Goal: Task Accomplishment & Management: Manage account settings

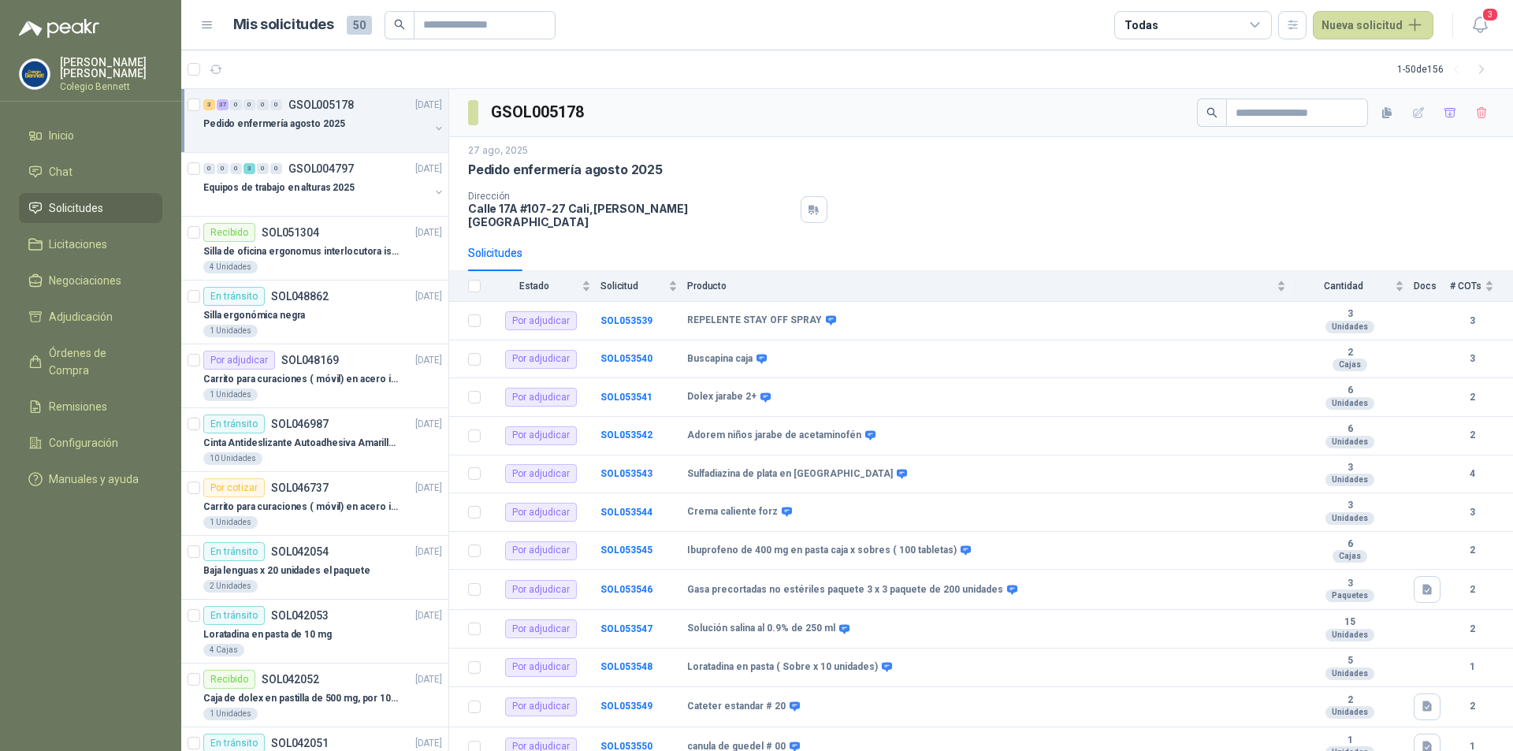
click at [363, 113] on div "3 37 0 0 0 0 GSOL005178 [DATE]" at bounding box center [324, 104] width 242 height 19
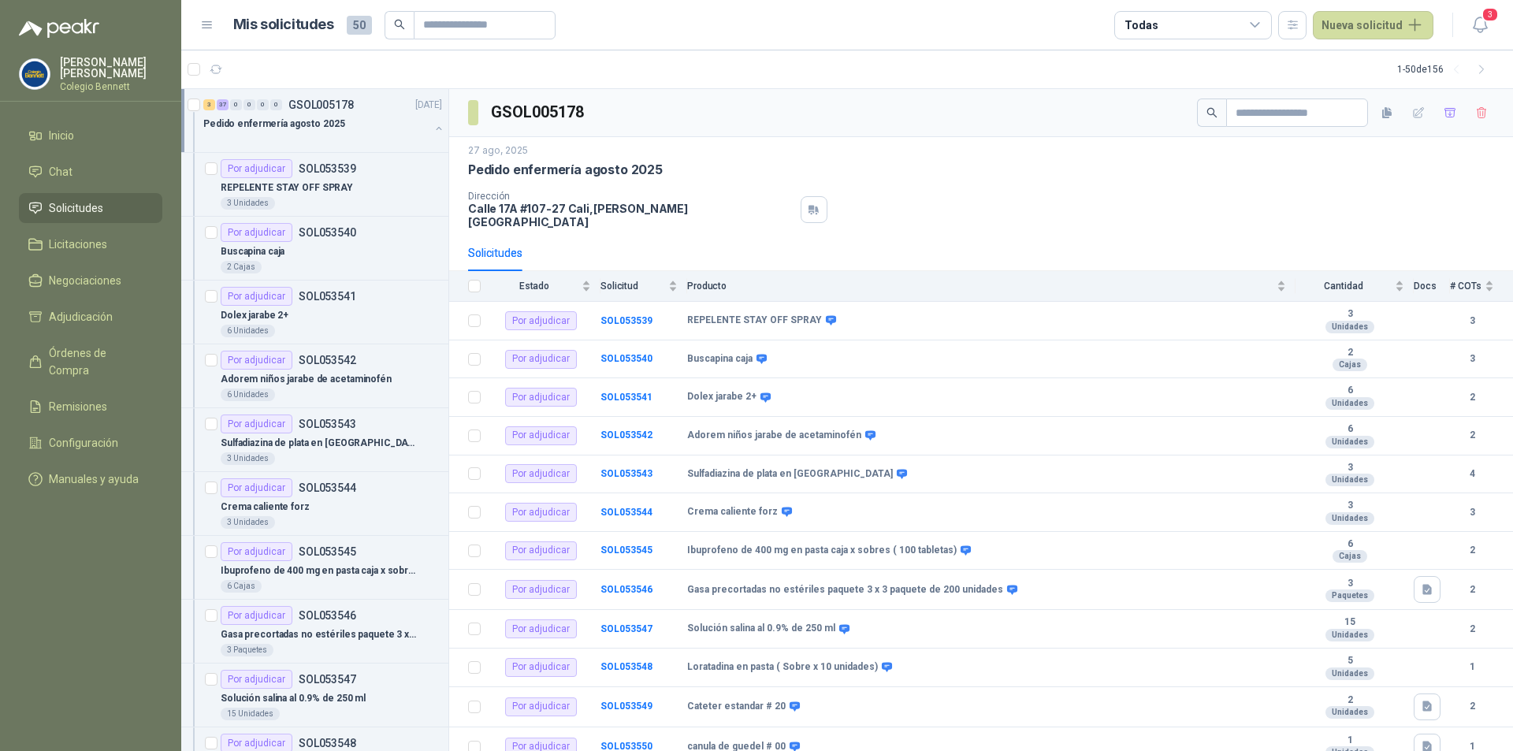
click at [363, 113] on link "3 37 0 0 0 0 GSOL005178 [DATE] Pedido enfermería agosto 2025" at bounding box center [324, 120] width 242 height 50
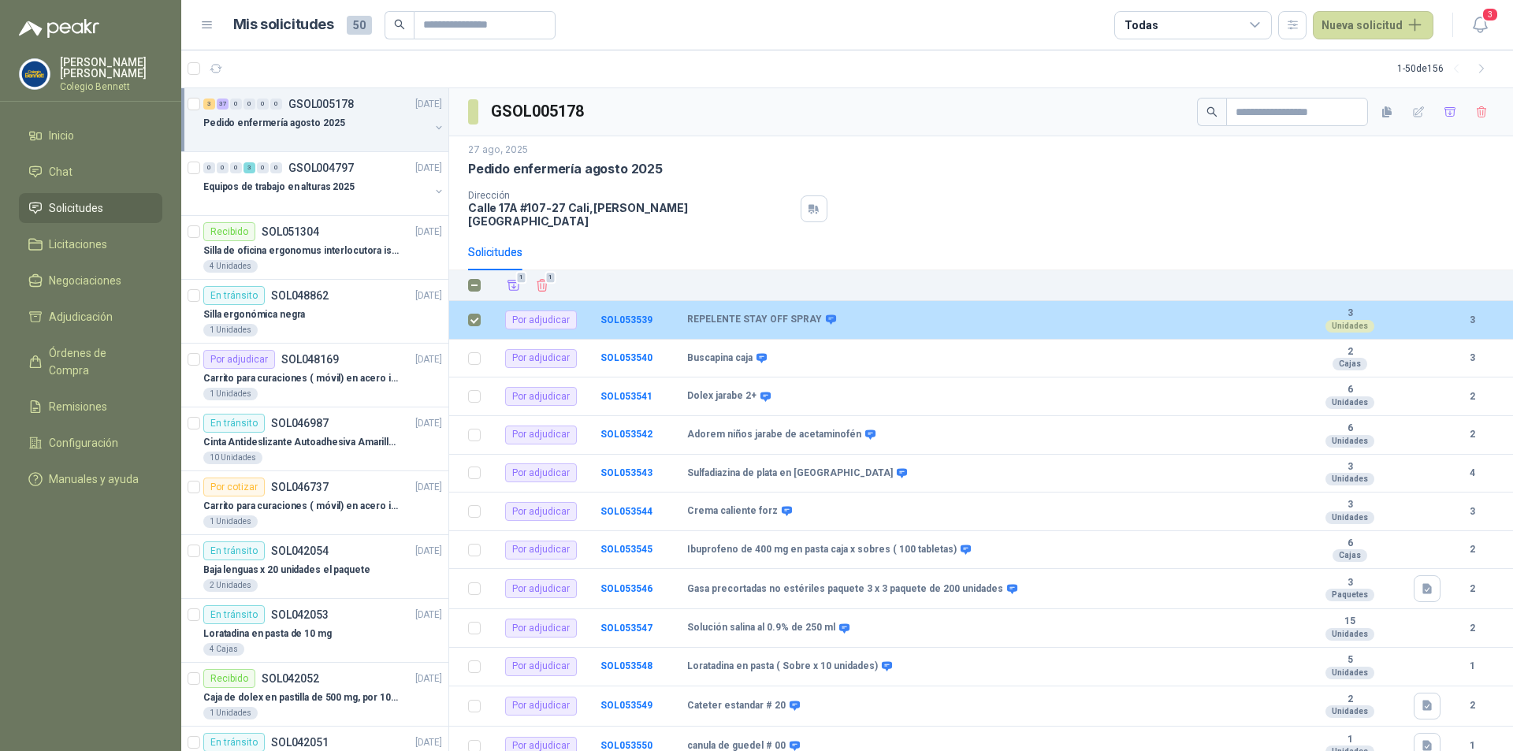
click at [708, 314] on b "REPELENTE STAY OFF SPRAY" at bounding box center [754, 320] width 135 height 13
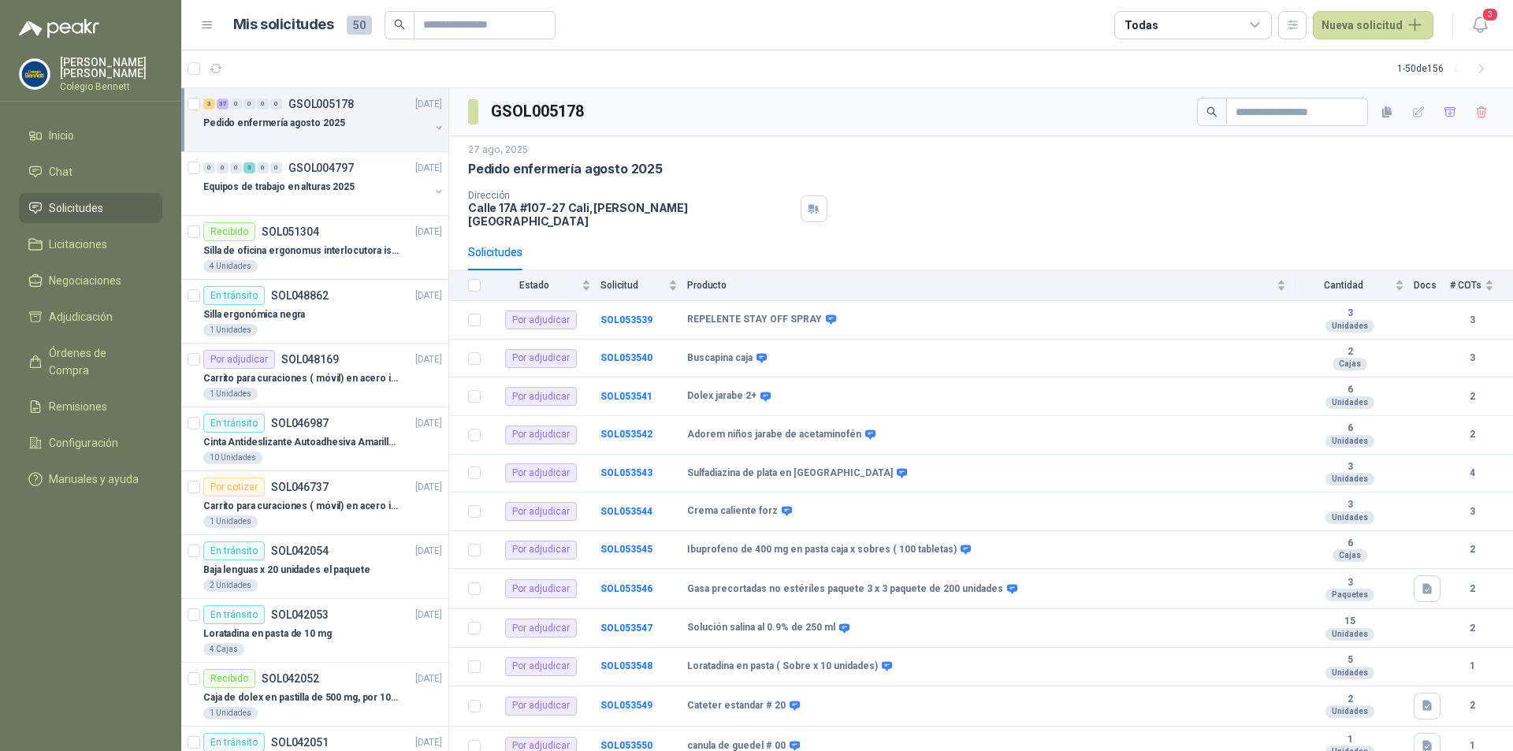
click at [125, 206] on li "Solicitudes" at bounding box center [90, 207] width 124 height 17
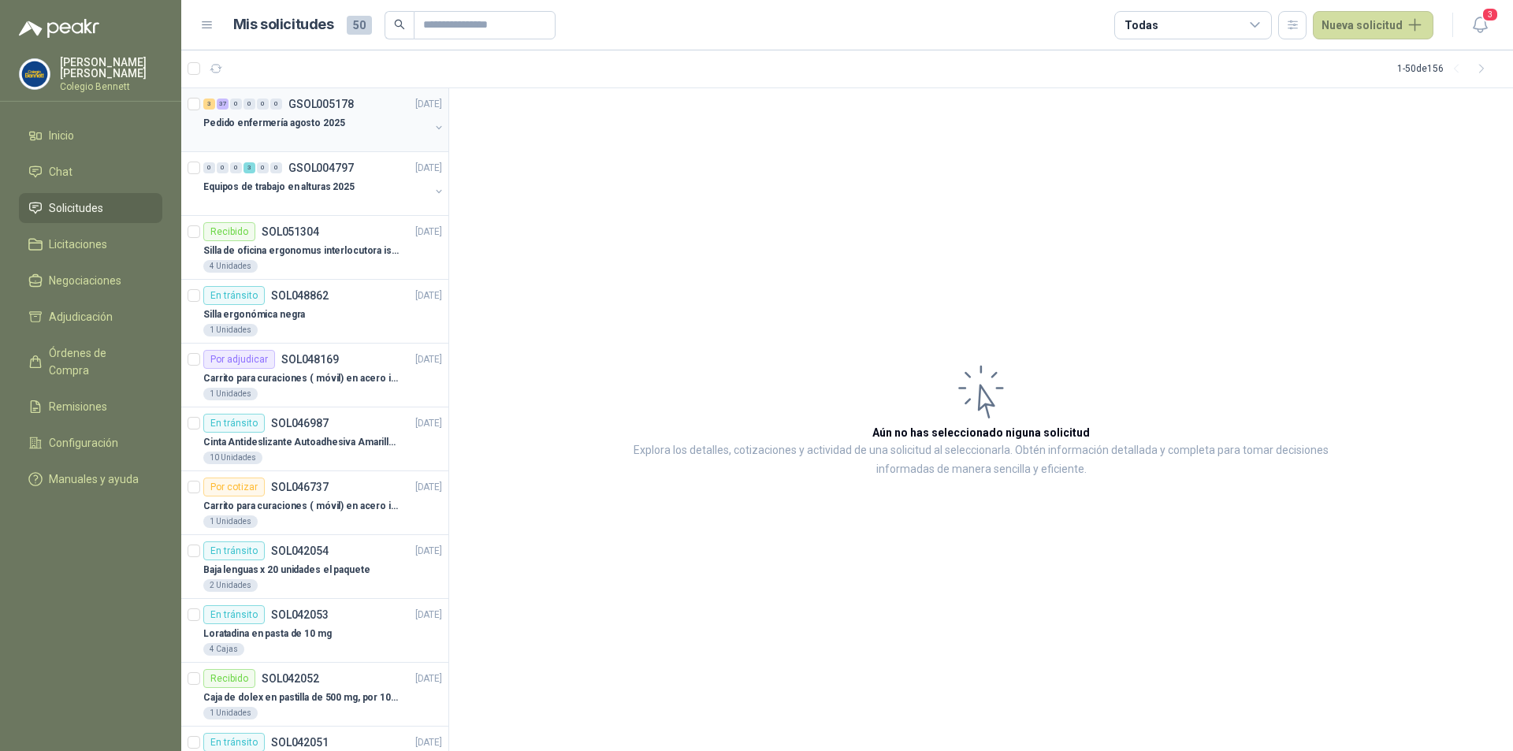
click at [395, 119] on div "Pedido enfermería agosto 2025" at bounding box center [316, 122] width 226 height 19
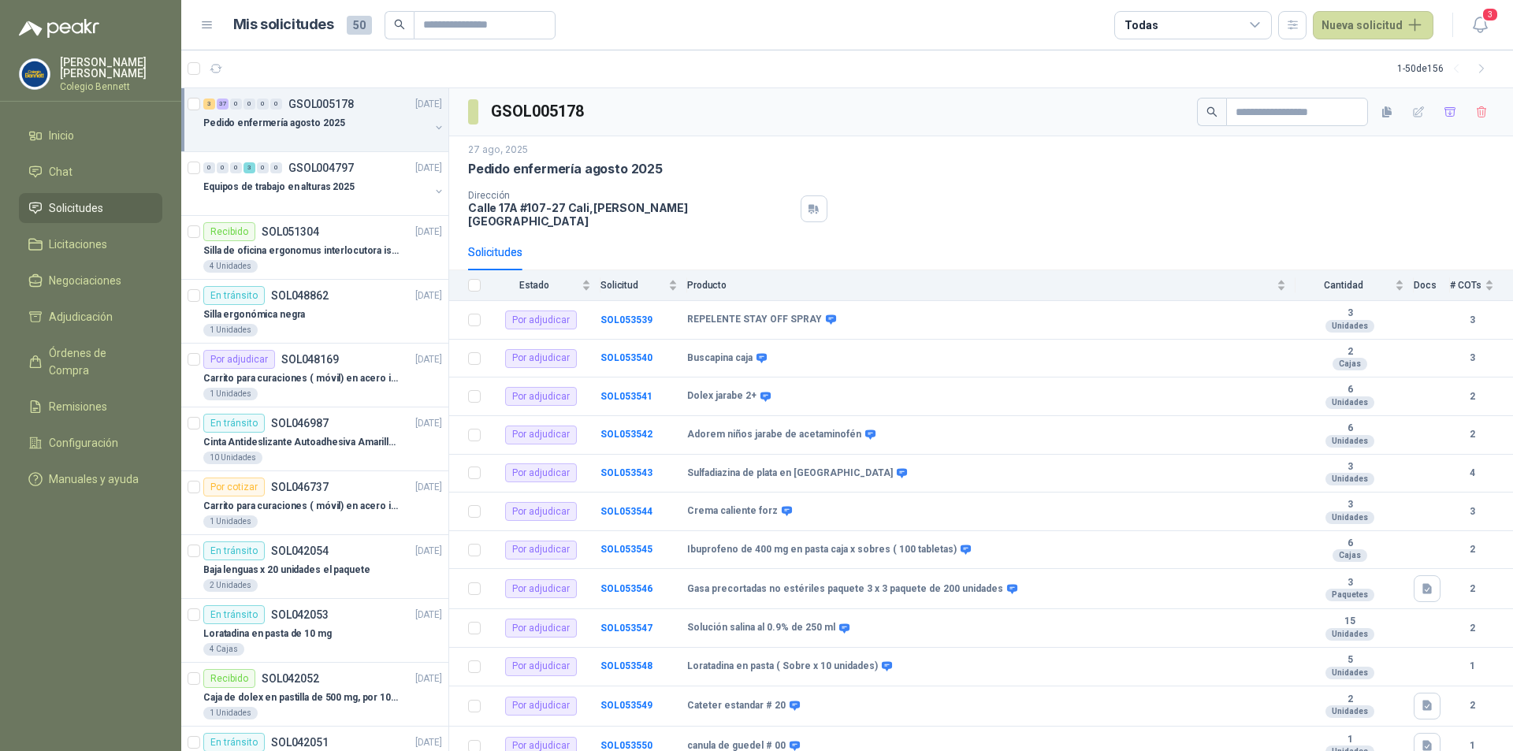
click at [433, 129] on button "button" at bounding box center [439, 127] width 13 height 13
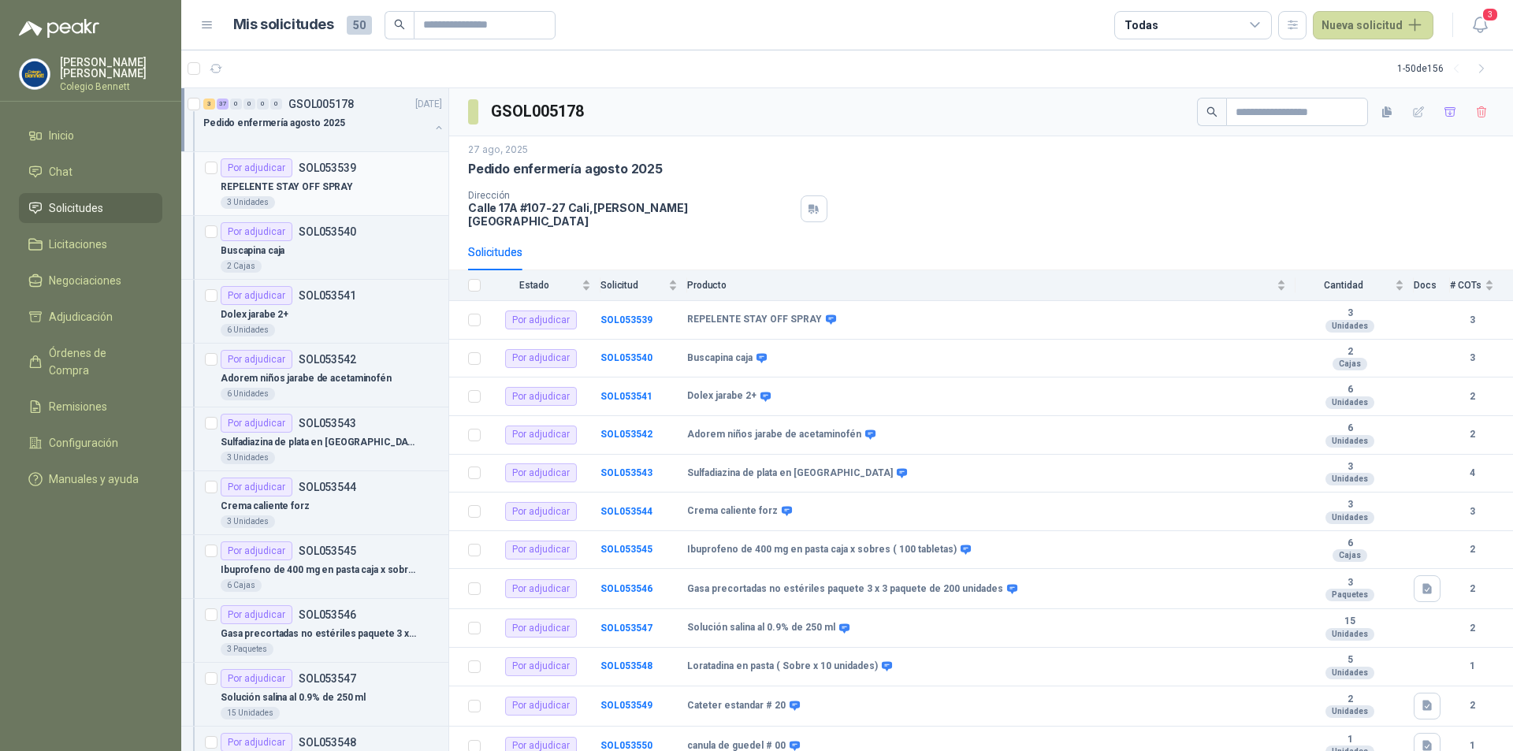
click at [362, 165] on div "Por adjudicar SOL053539" at bounding box center [331, 167] width 221 height 19
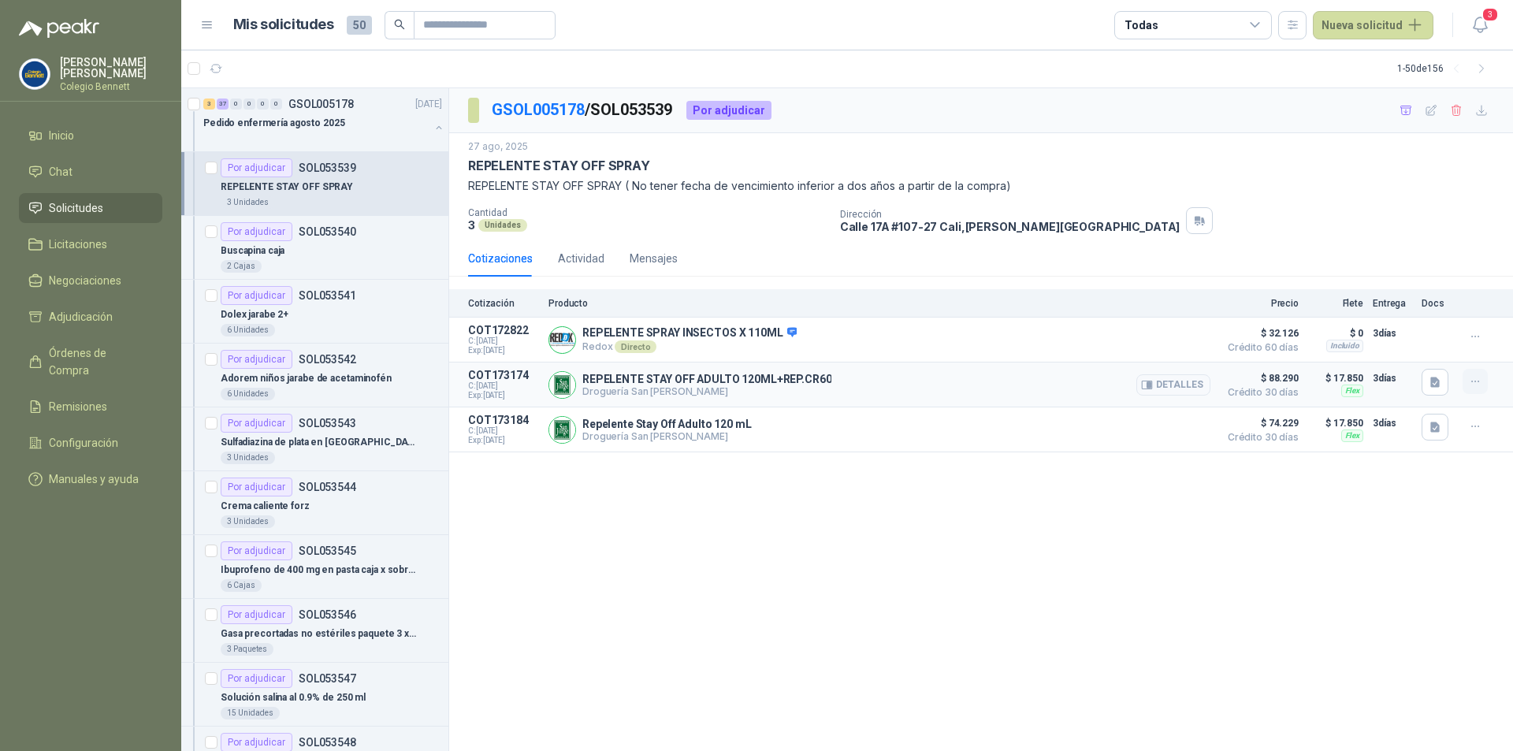
click at [1479, 388] on icon "button" at bounding box center [1475, 381] width 13 height 13
click at [1395, 593] on div "GSOL005178 / SOL053539 Por adjudicar 27 ago, 2025 REPELENTE STAY OFF SPRAY REPE…" at bounding box center [981, 419] width 1064 height 663
click at [1471, 380] on icon "button" at bounding box center [1475, 381] width 13 height 13
click at [1466, 354] on button "Solicitar Recotización" at bounding box center [1444, 347] width 126 height 25
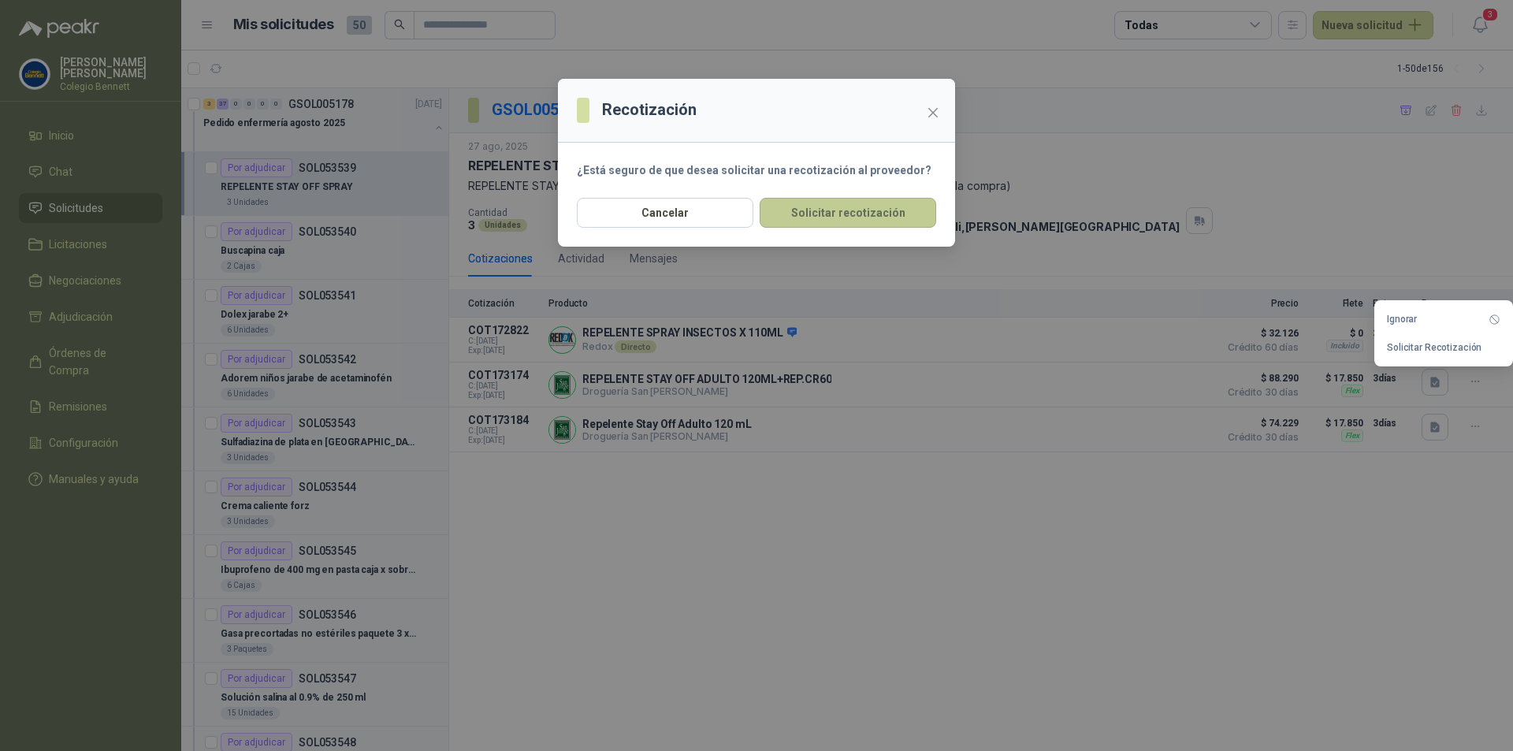
click at [905, 210] on button "Solicitar recotización" at bounding box center [848, 213] width 177 height 30
click at [897, 211] on button "Solicitar recotización" at bounding box center [848, 213] width 177 height 30
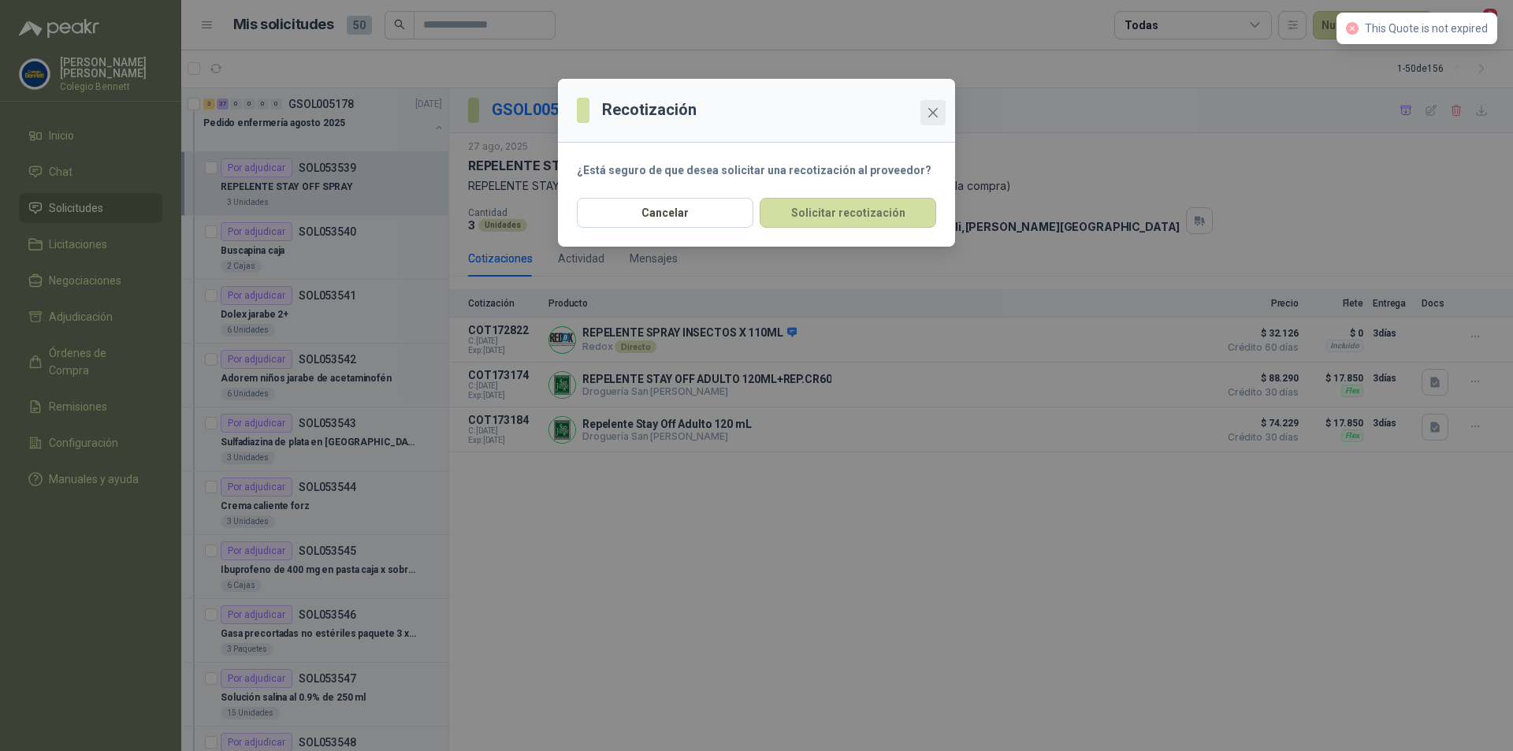
click at [927, 119] on button "Close" at bounding box center [932, 112] width 25 height 25
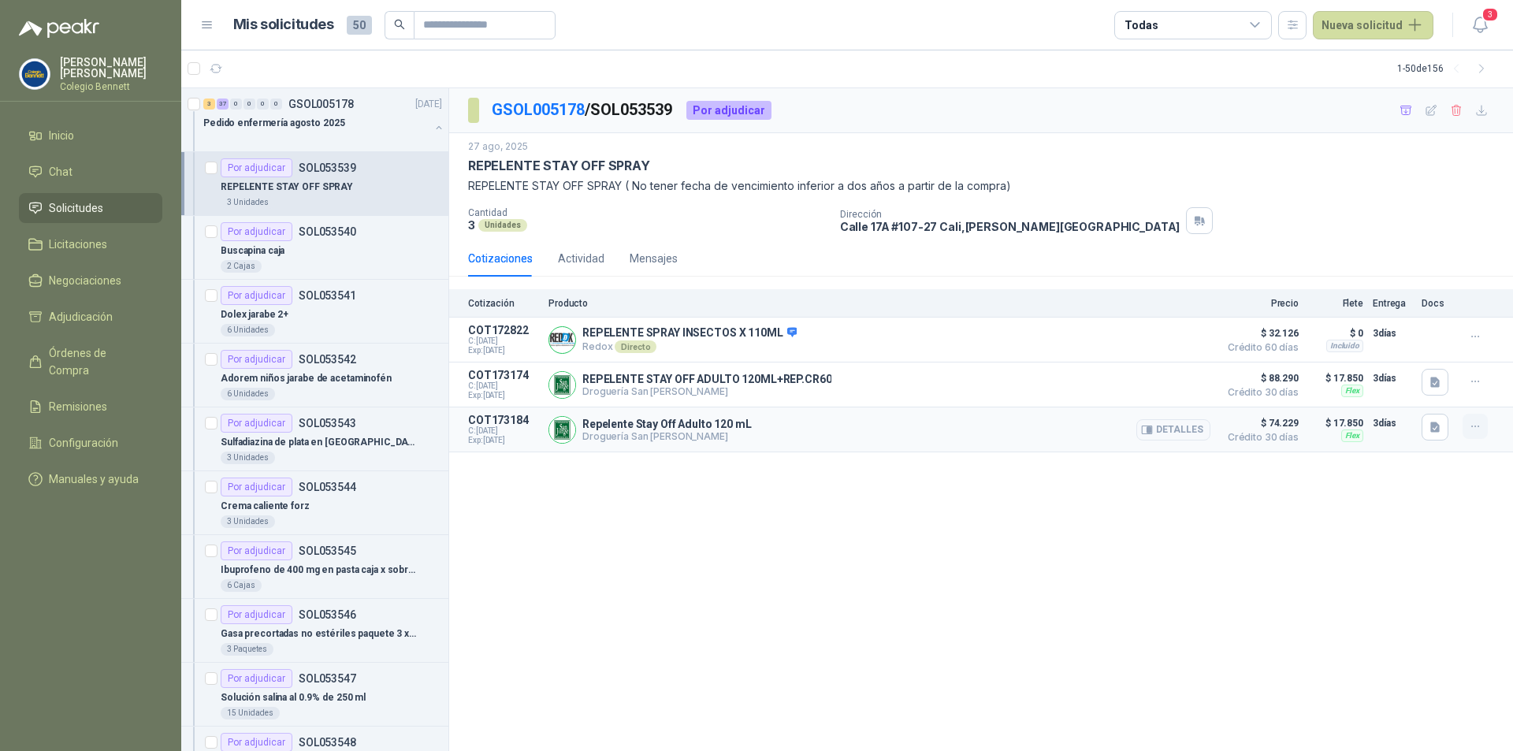
click at [1474, 432] on icon "button" at bounding box center [1475, 426] width 13 height 13
click at [1465, 388] on button "Solicitar Recotización" at bounding box center [1444, 393] width 126 height 25
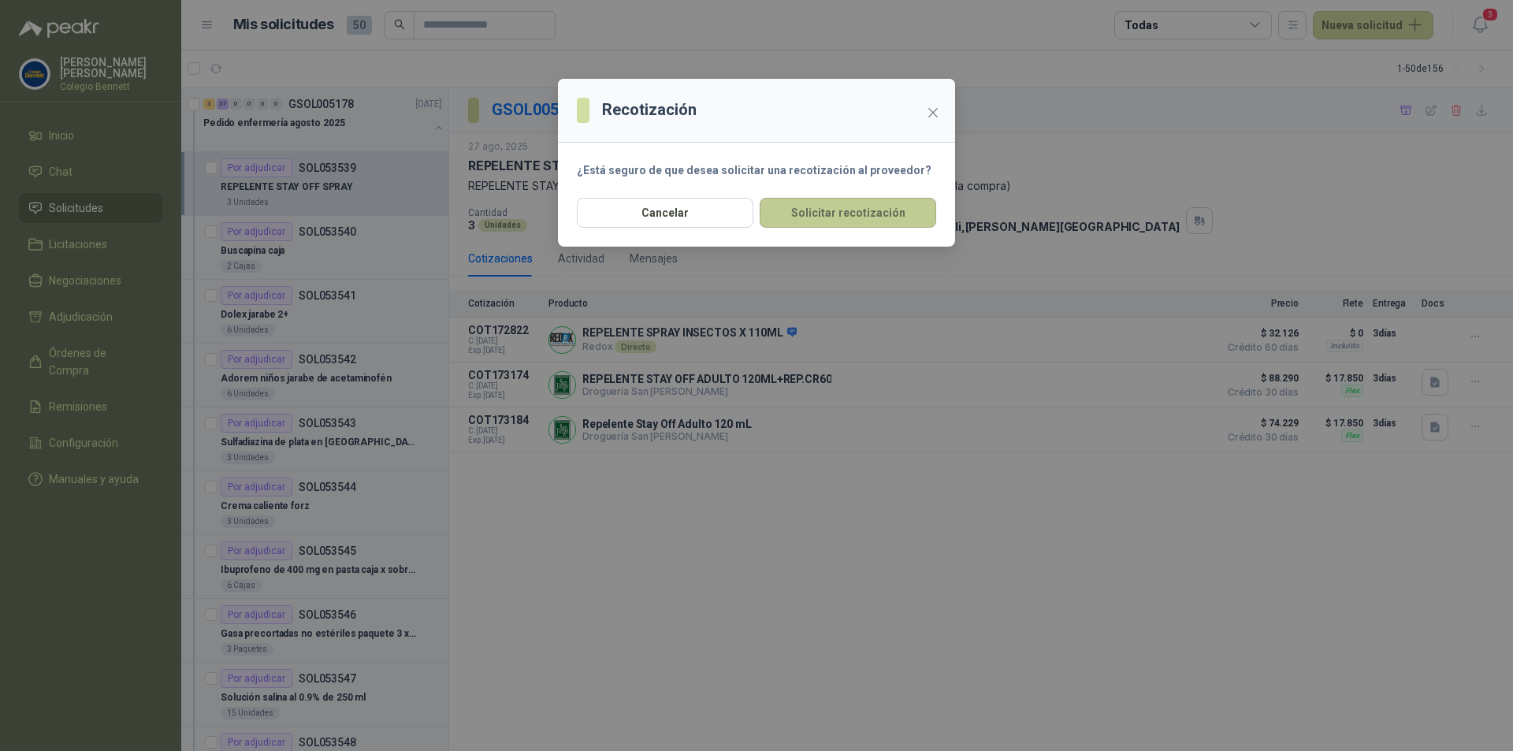
click at [894, 210] on button "Solicitar recotización" at bounding box center [848, 213] width 177 height 30
click at [905, 216] on button "Solicitar recotización" at bounding box center [848, 213] width 177 height 30
click at [868, 214] on button "Solicitar recotización" at bounding box center [848, 213] width 177 height 30
click at [834, 212] on button "Solicitar recotización" at bounding box center [848, 213] width 177 height 30
click at [875, 203] on button "Solicitar recotización" at bounding box center [848, 213] width 177 height 30
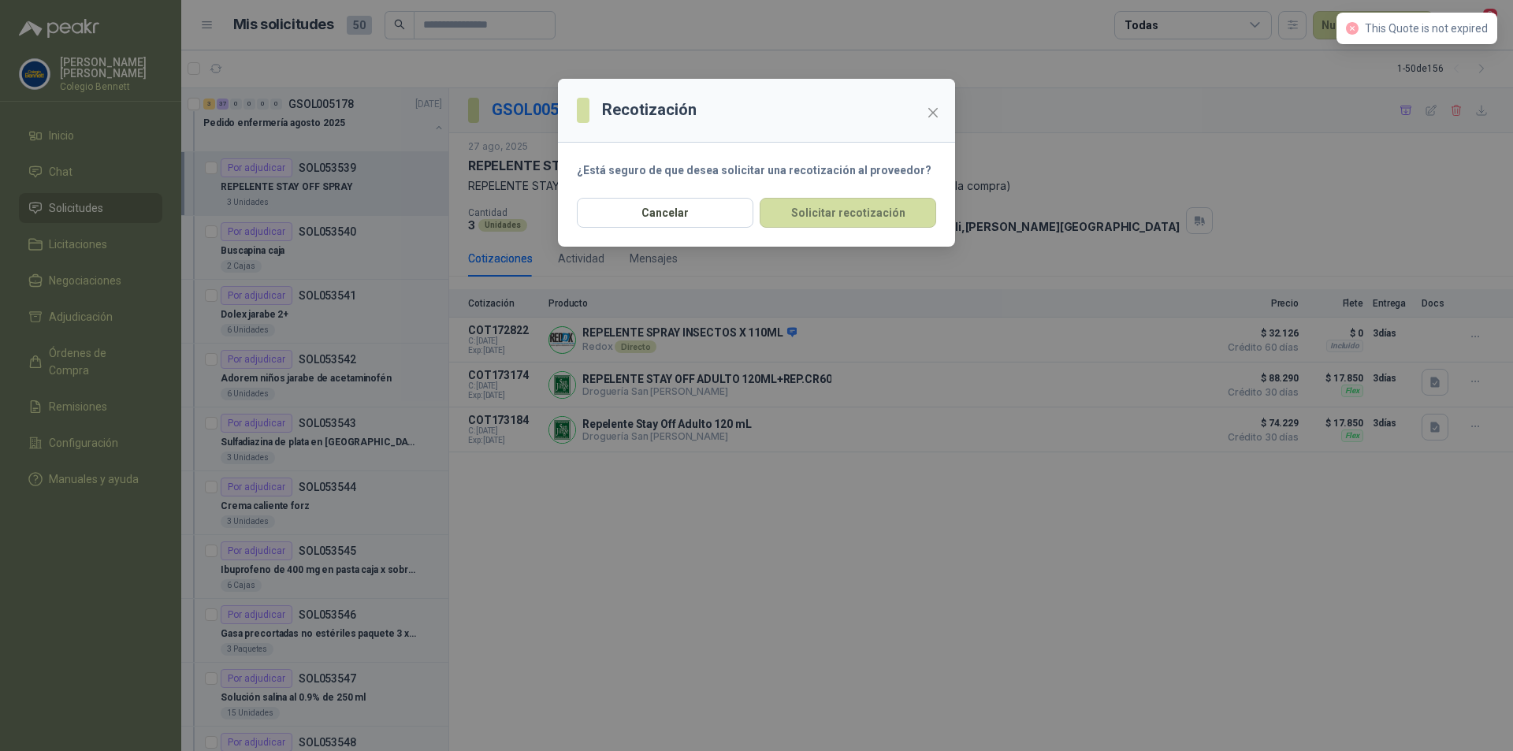
drag, startPoint x: 1368, startPoint y: 28, endPoint x: 1489, endPoint y: 34, distance: 121.5
click at [1489, 34] on div "Recotización ¿Está seguro de que desea solicitar una recotización al proveedor?…" at bounding box center [756, 375] width 1513 height 751
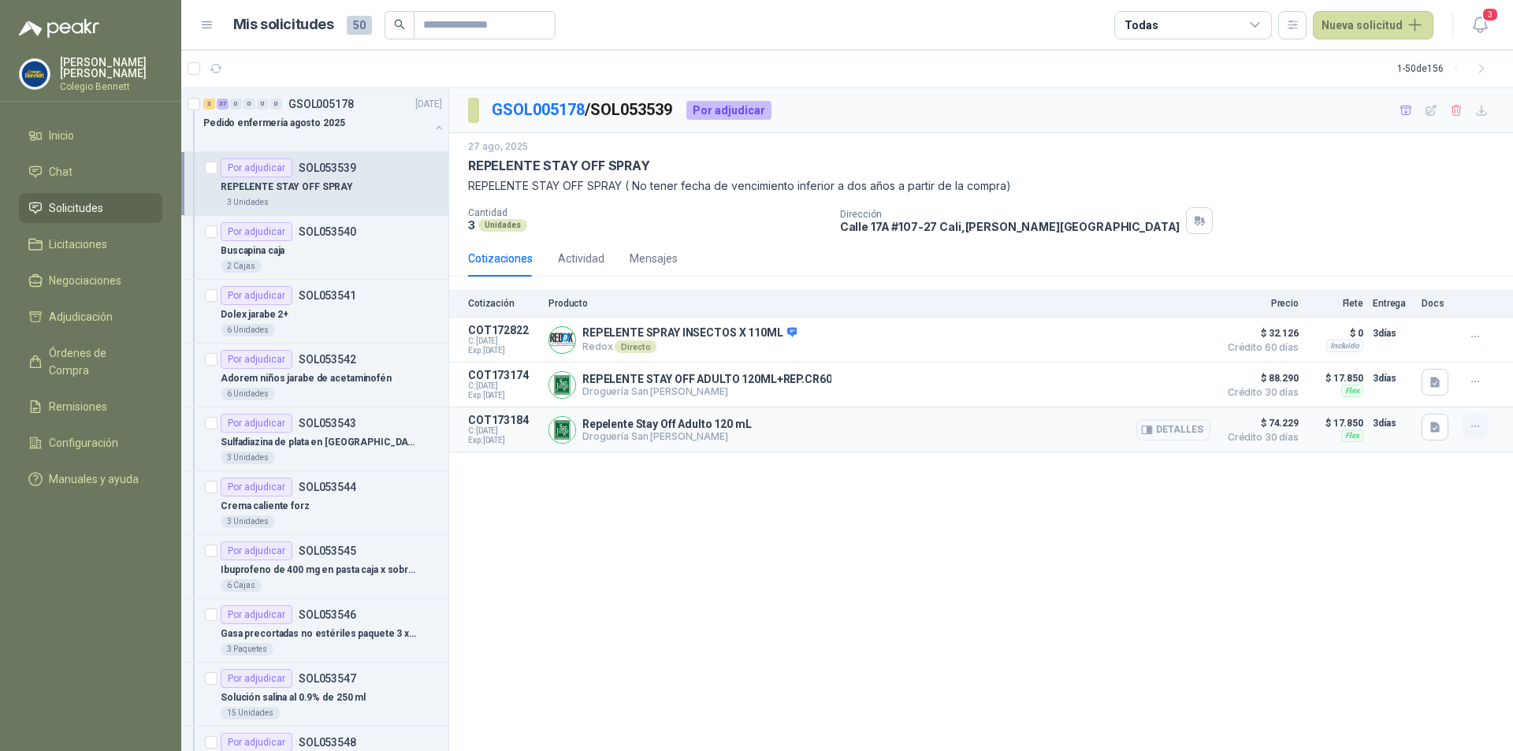
click at [1469, 428] on icon "button" at bounding box center [1475, 426] width 13 height 13
click at [321, 242] on div "Buscapina caja" at bounding box center [331, 250] width 221 height 19
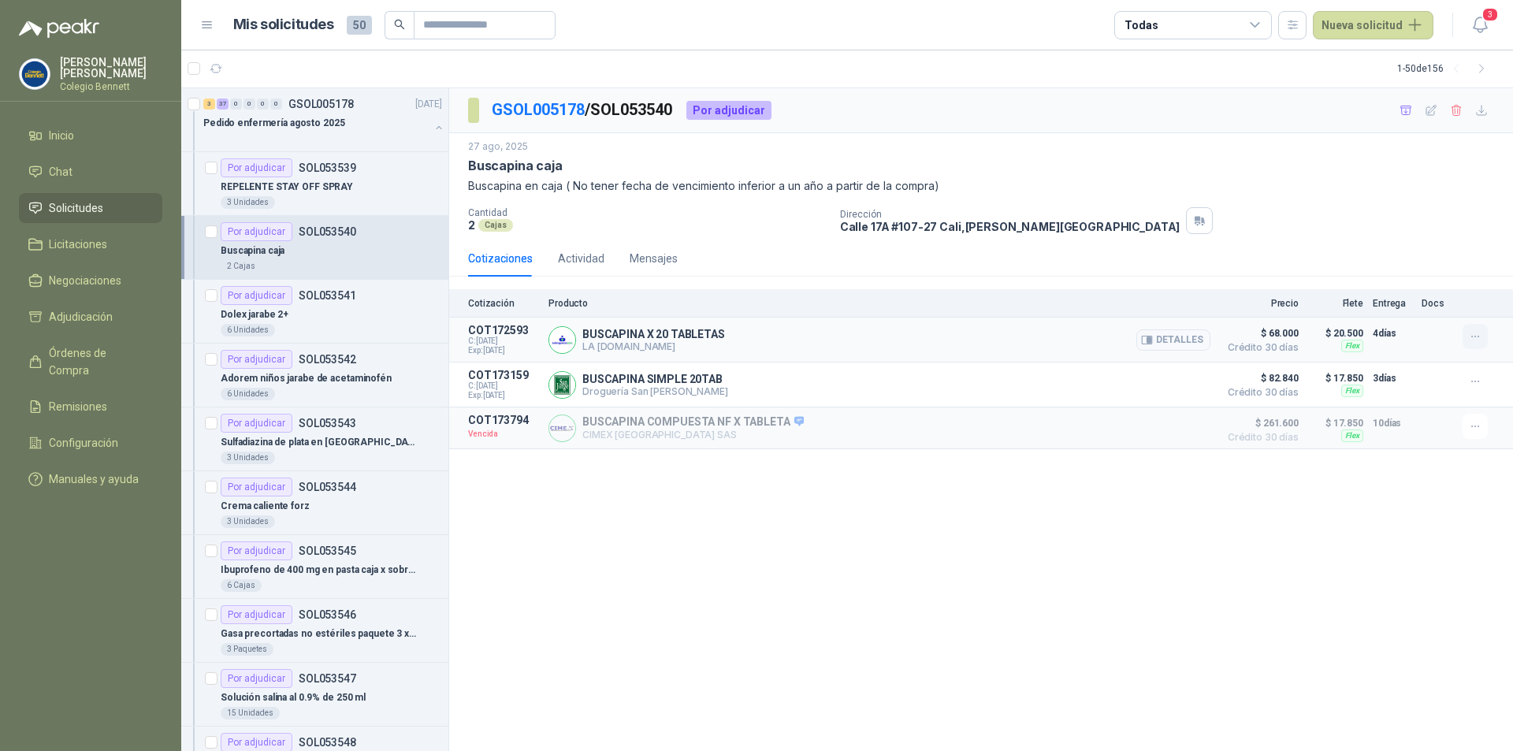
click at [1473, 346] on button "button" at bounding box center [1474, 336] width 25 height 25
click at [1477, 381] on icon "button" at bounding box center [1475, 381] width 13 height 13
click at [1467, 348] on button "Solicitar Recotización" at bounding box center [1444, 347] width 126 height 25
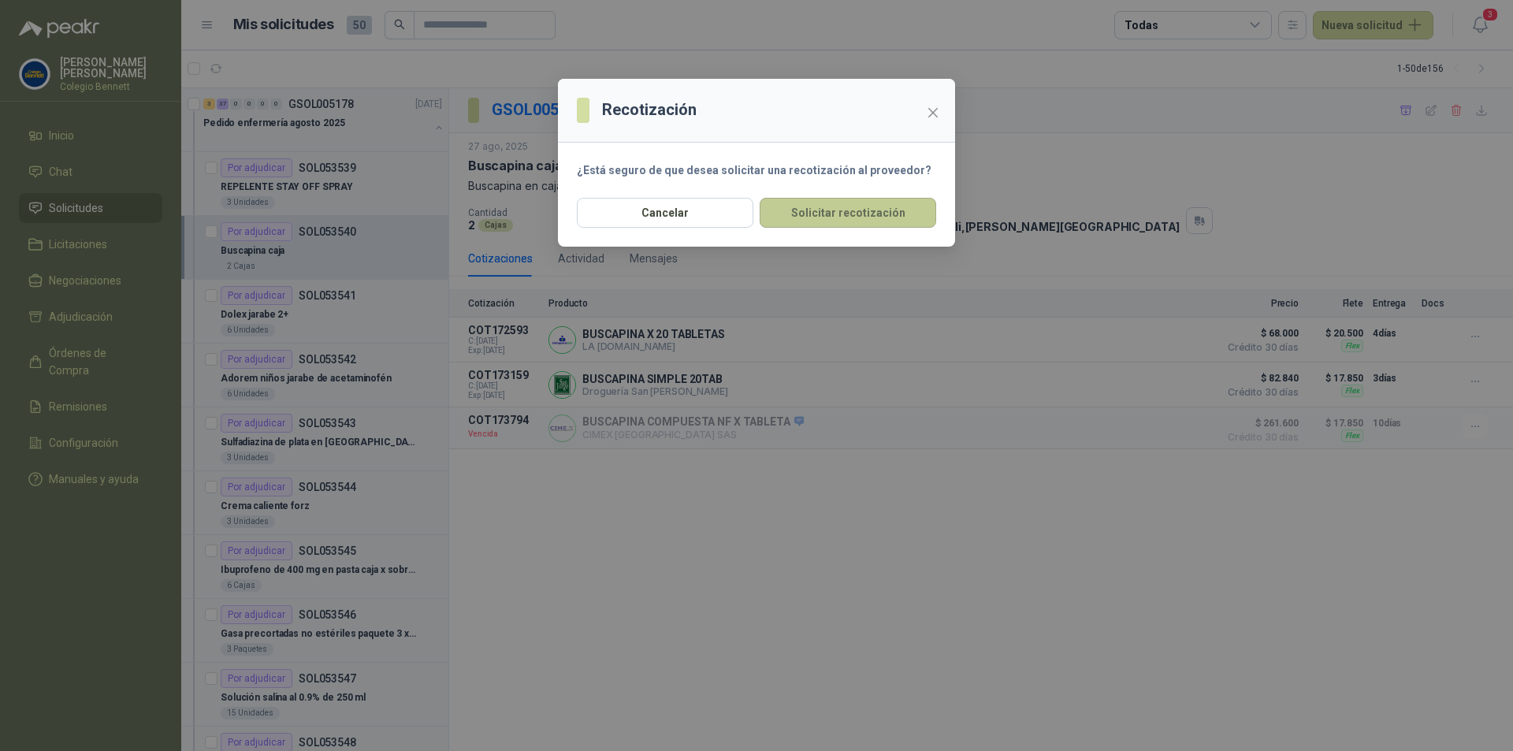
click at [864, 212] on button "Solicitar recotización" at bounding box center [848, 213] width 177 height 30
click at [831, 211] on button "Solicitar recotización" at bounding box center [848, 213] width 177 height 30
click at [936, 101] on button "Close" at bounding box center [932, 112] width 25 height 25
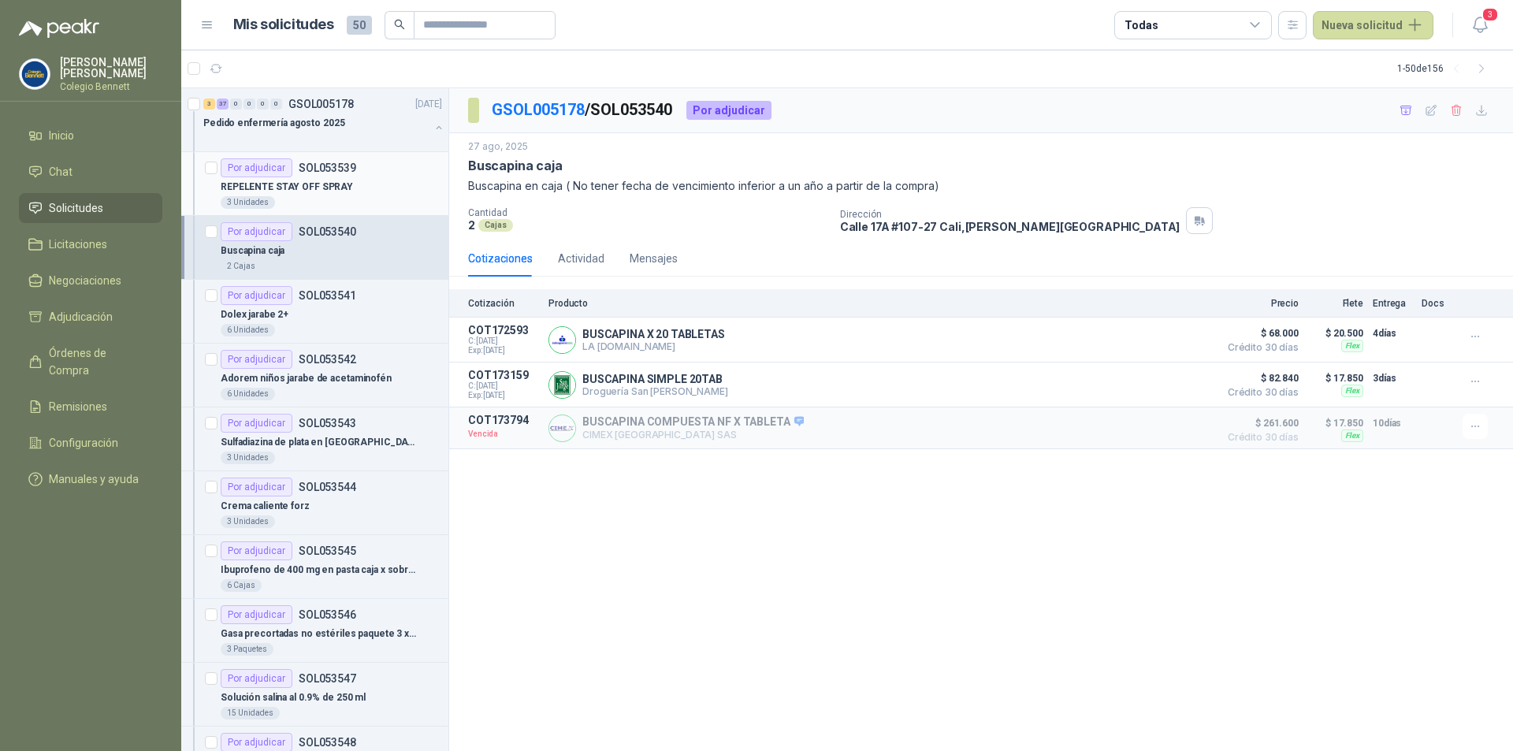
click at [370, 180] on div "REPELENTE STAY OFF SPRAY" at bounding box center [331, 186] width 221 height 19
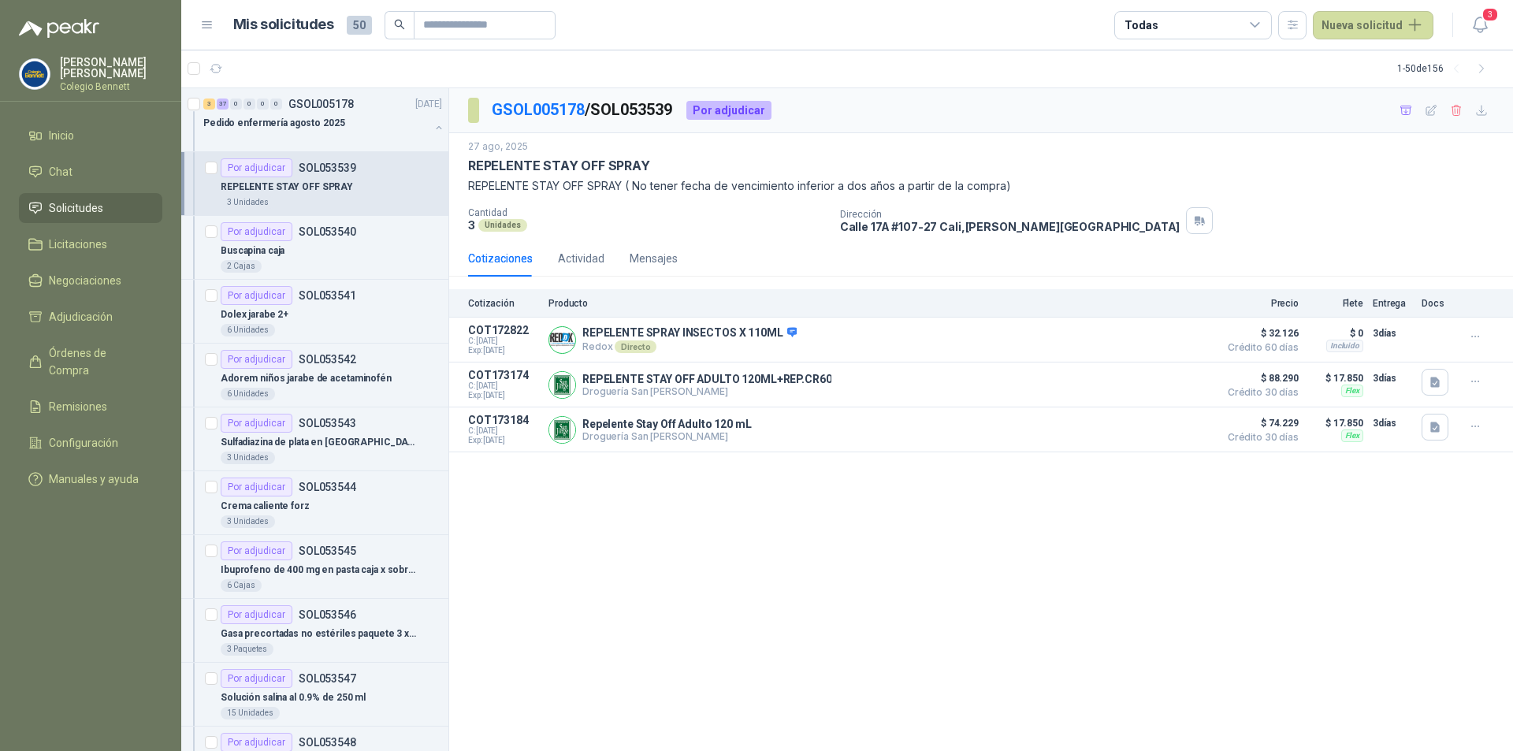
click at [357, 187] on div "REPELENTE STAY OFF SPRAY" at bounding box center [331, 186] width 221 height 19
click at [1470, 377] on icon "button" at bounding box center [1475, 381] width 13 height 13
click at [1479, 433] on icon "button" at bounding box center [1475, 426] width 13 height 13
click at [1483, 337] on button "button" at bounding box center [1474, 336] width 25 height 25
click at [1448, 564] on div "GSOL005178 / SOL053539 Por adjudicar 27 ago, 2025 REPELENTE STAY OFF SPRAY REPE…" at bounding box center [981, 419] width 1064 height 663
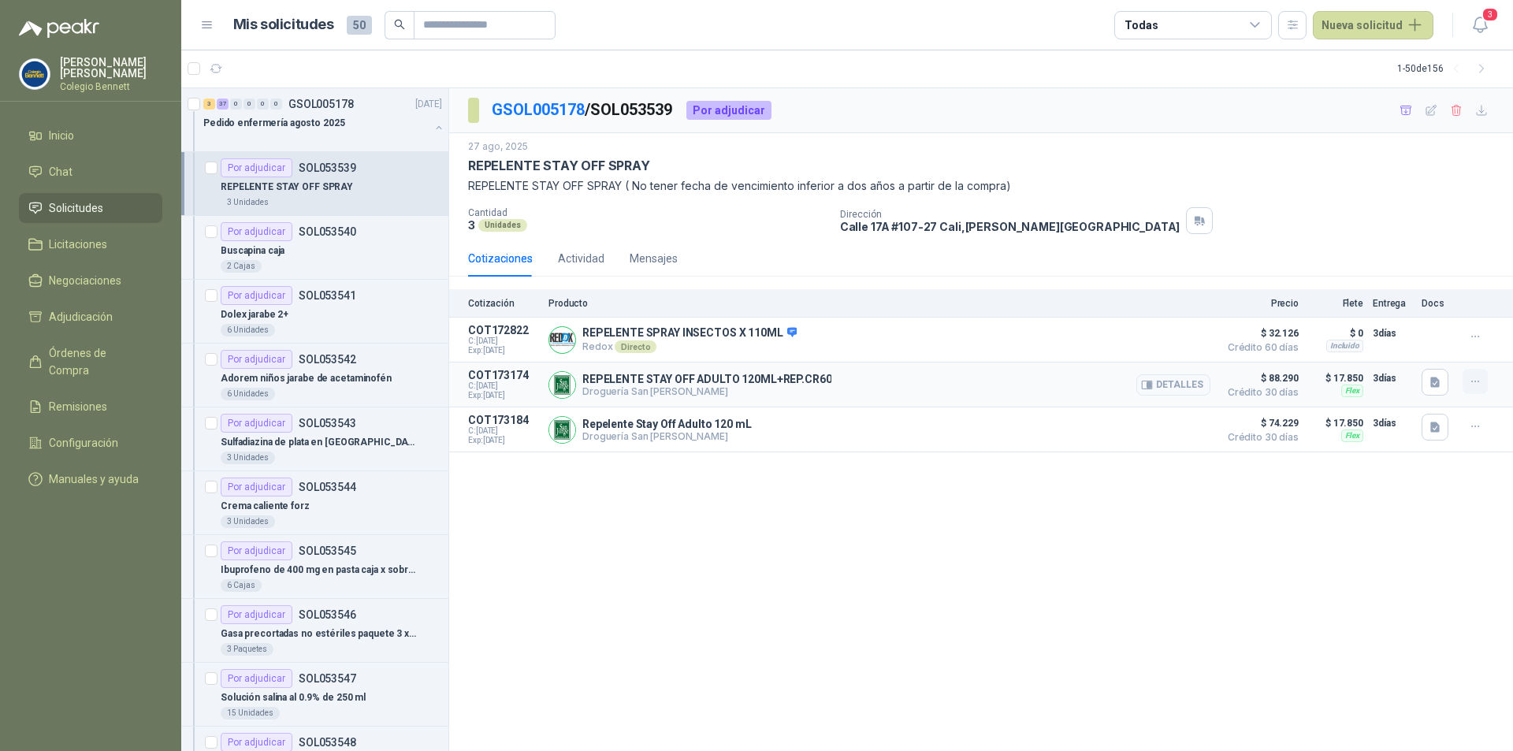
click at [1470, 385] on icon "button" at bounding box center [1475, 381] width 13 height 13
click at [1369, 546] on div "GSOL005178 / SOL053539 Por adjudicar 27 ago, 2025 REPELENTE STAY OFF SPRAY REPE…" at bounding box center [981, 419] width 1064 height 663
click at [352, 302] on div "Por adjudicar SOL053541" at bounding box center [289, 295] width 136 height 19
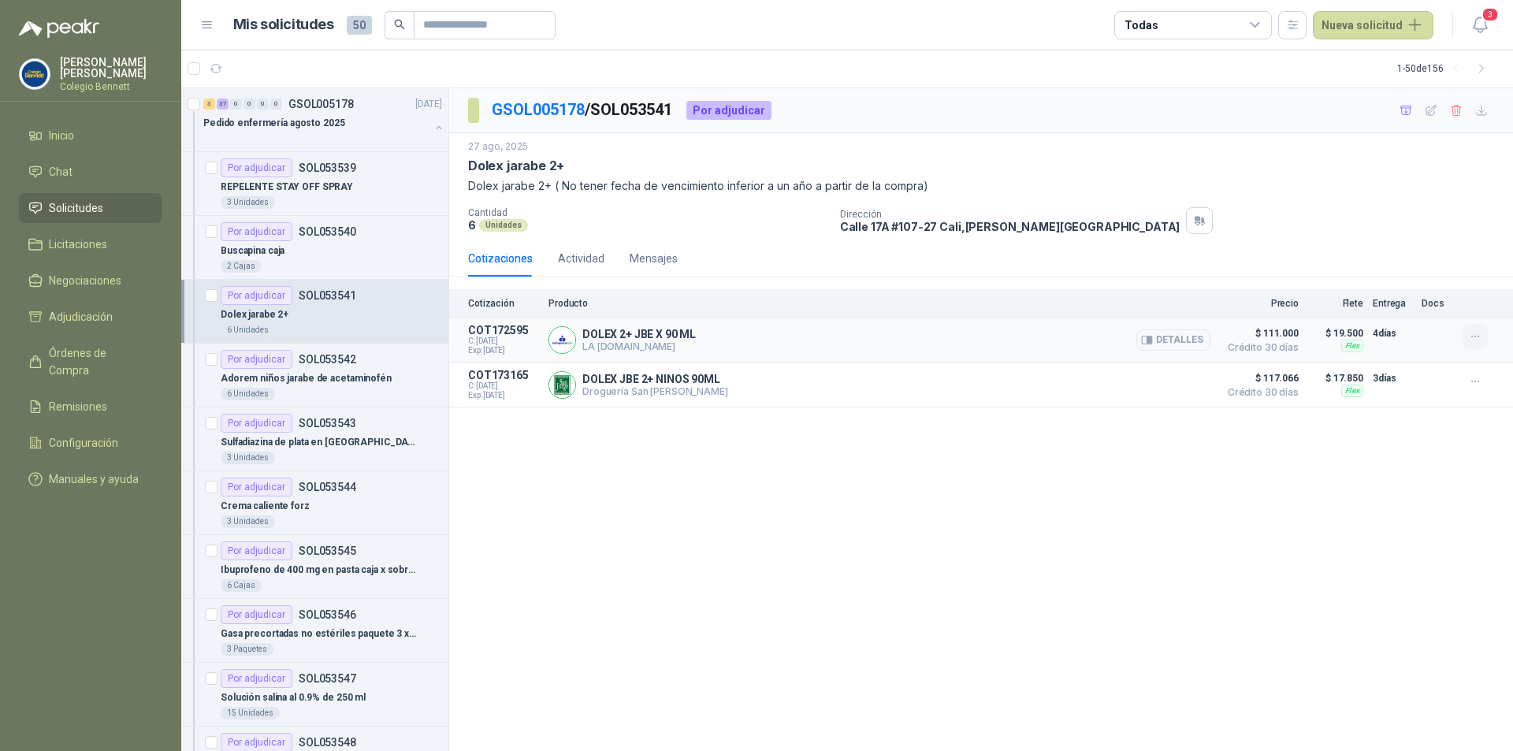
click at [1478, 330] on icon "button" at bounding box center [1475, 336] width 13 height 13
click at [1483, 374] on button "button" at bounding box center [1474, 381] width 25 height 25
click at [1466, 428] on div "GSOL005178 / SOL053541 Por adjudicar 27 ago, 2025 Dolex jarabe 2+ Dolex jarabe …" at bounding box center [981, 419] width 1064 height 663
click at [324, 367] on div "Por adjudicar SOL053542" at bounding box center [289, 359] width 136 height 19
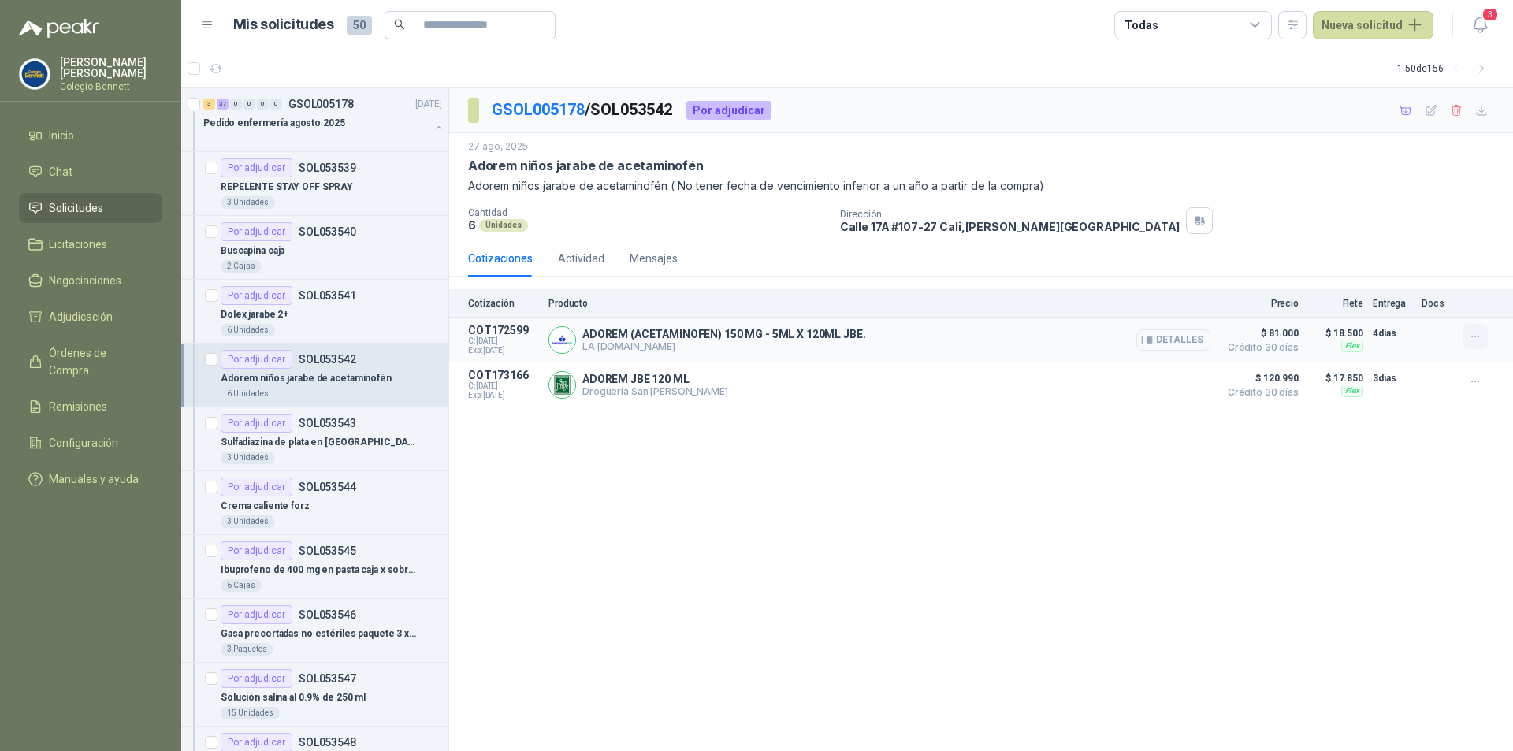
click at [1478, 342] on icon "button" at bounding box center [1475, 336] width 13 height 13
click at [1476, 380] on icon "button" at bounding box center [1475, 381] width 13 height 13
click at [1421, 481] on div "GSOL005178 / SOL053542 Por adjudicar 27 ago, 2025 Adorem niños jarabe de acetam…" at bounding box center [981, 419] width 1064 height 663
click at [1481, 377] on icon "button" at bounding box center [1475, 381] width 13 height 13
click at [1449, 345] on button "Solicitar Recotización" at bounding box center [1444, 347] width 126 height 25
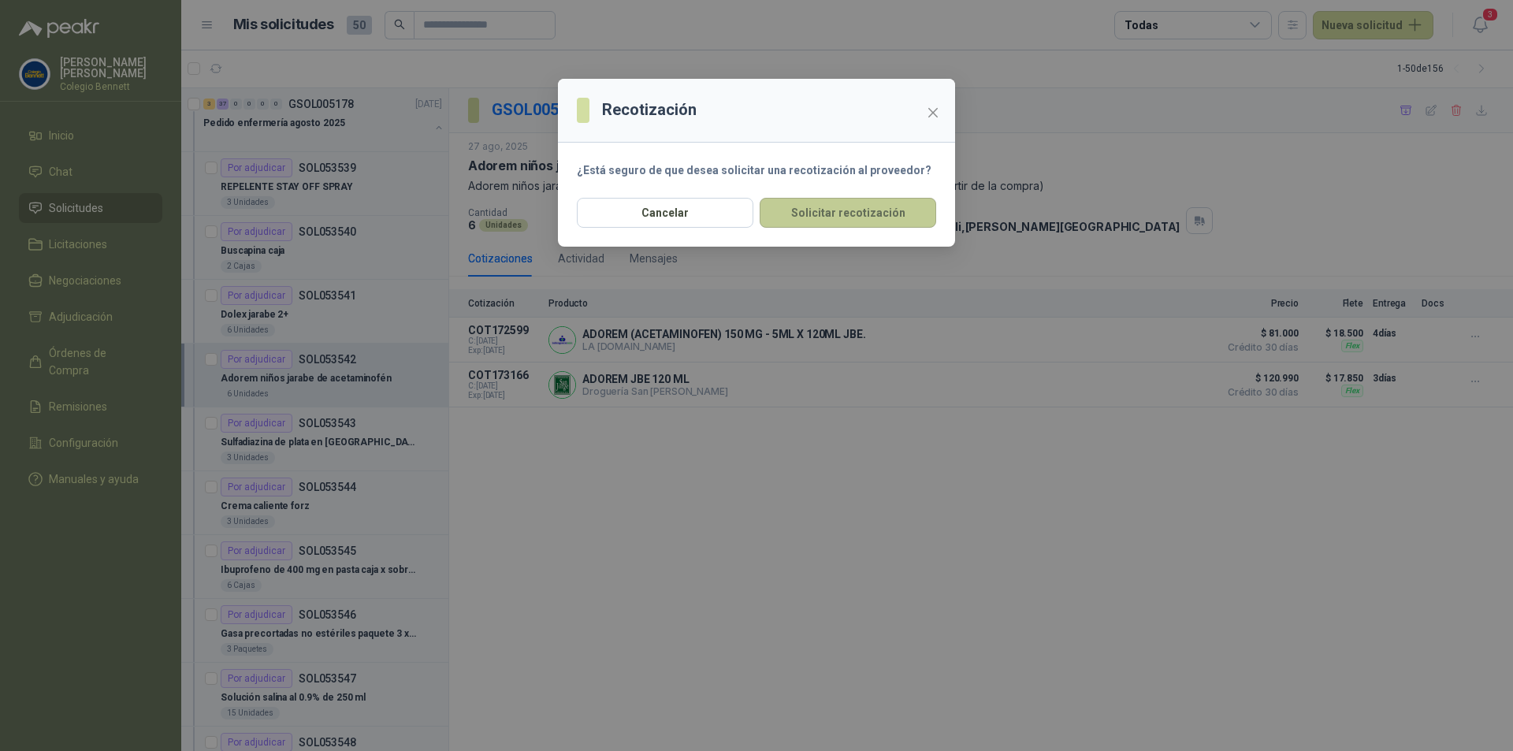
click at [873, 211] on button "Solicitar recotización" at bounding box center [848, 213] width 177 height 30
click at [938, 110] on icon "close" at bounding box center [933, 112] width 13 height 13
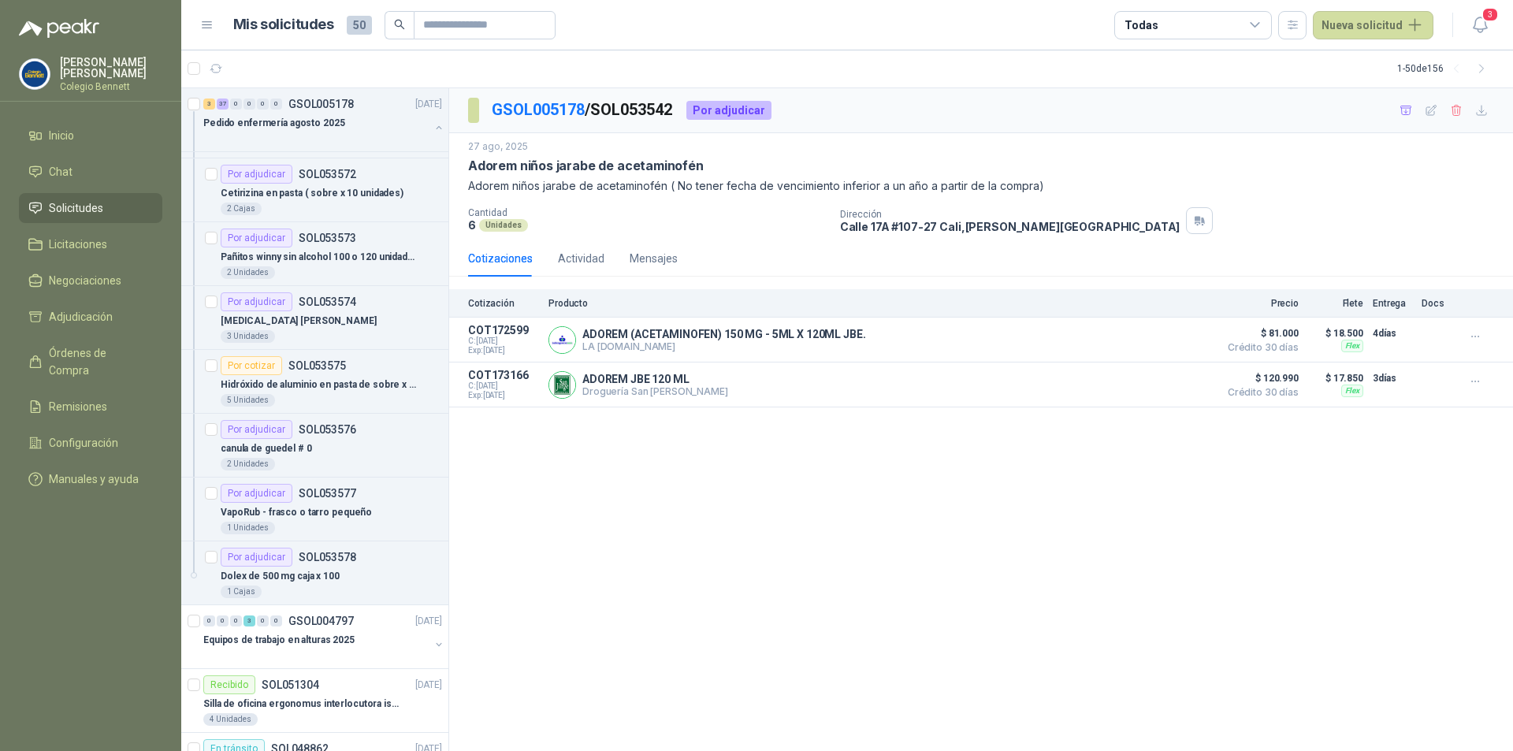
scroll to position [2127, 0]
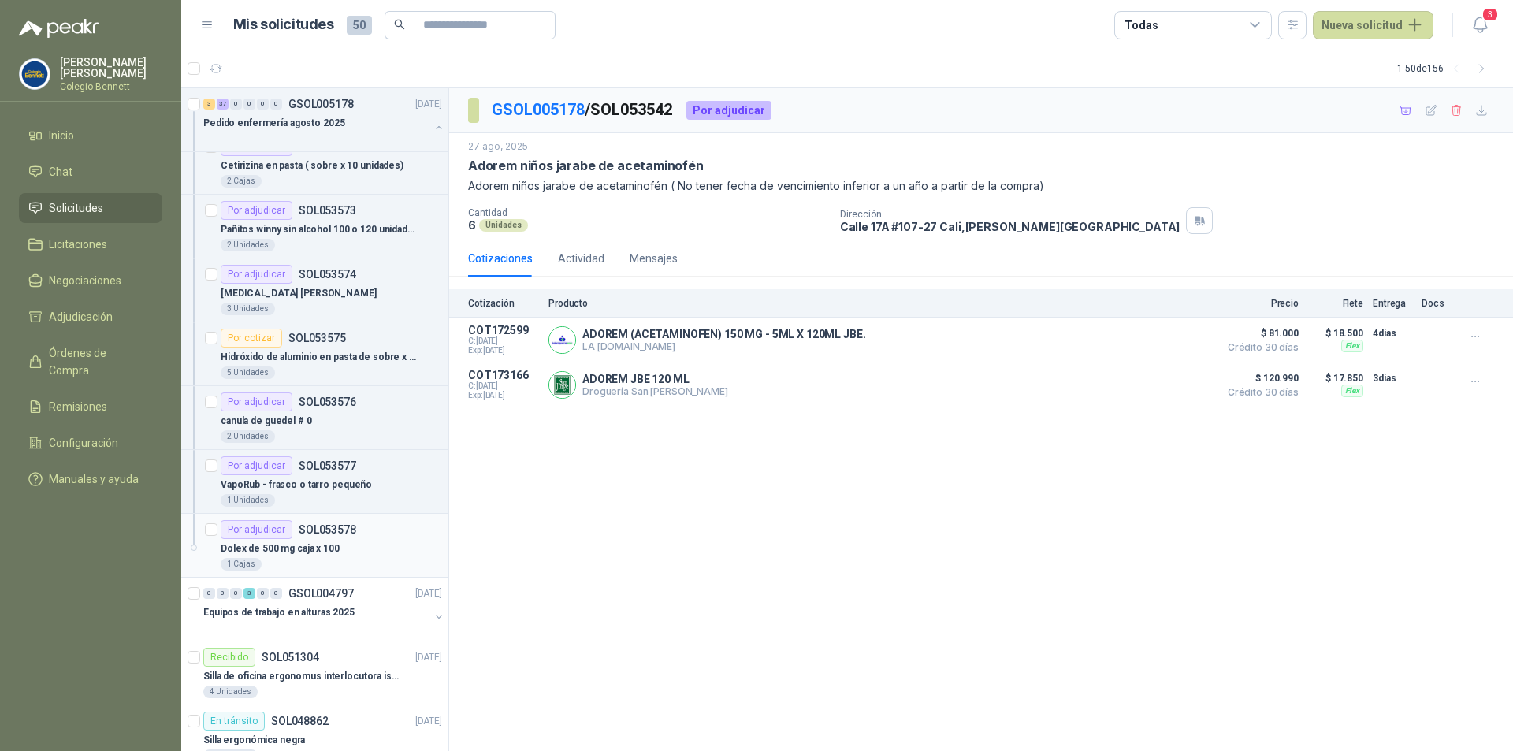
click at [361, 545] on div "Dolex de 500 mg caja x 100" at bounding box center [331, 548] width 221 height 19
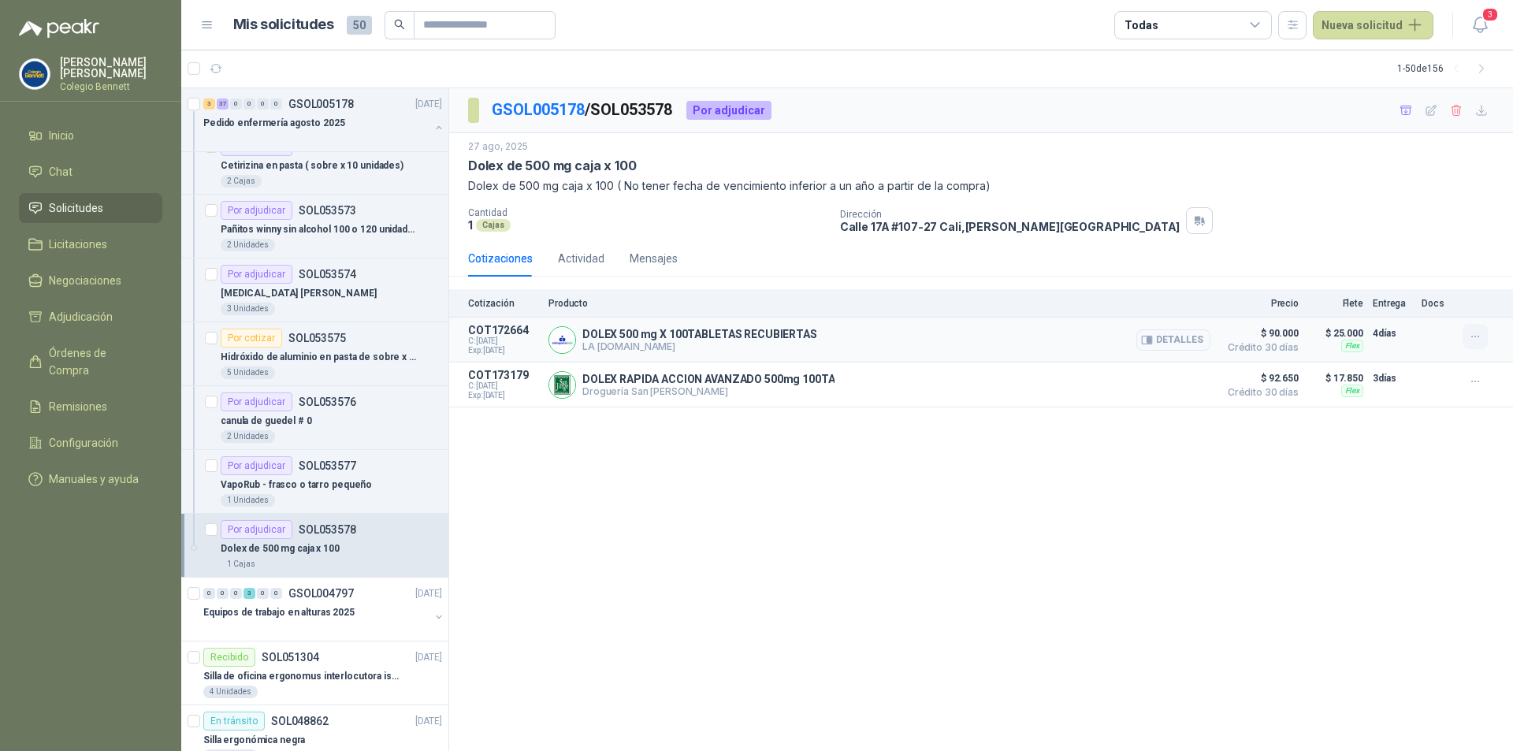
click at [1472, 336] on icon "button" at bounding box center [1474, 336] width 7 height 1
click at [1482, 383] on button "button" at bounding box center [1474, 381] width 25 height 25
click at [1396, 459] on div "GSOL005178 / SOL053578 Por adjudicar 27 ago, 2025 Dolex de 500 mg caja x 100 Do…" at bounding box center [981, 419] width 1064 height 663
click at [1485, 340] on button "button" at bounding box center [1474, 336] width 25 height 25
click at [1478, 387] on icon "button" at bounding box center [1475, 381] width 13 height 13
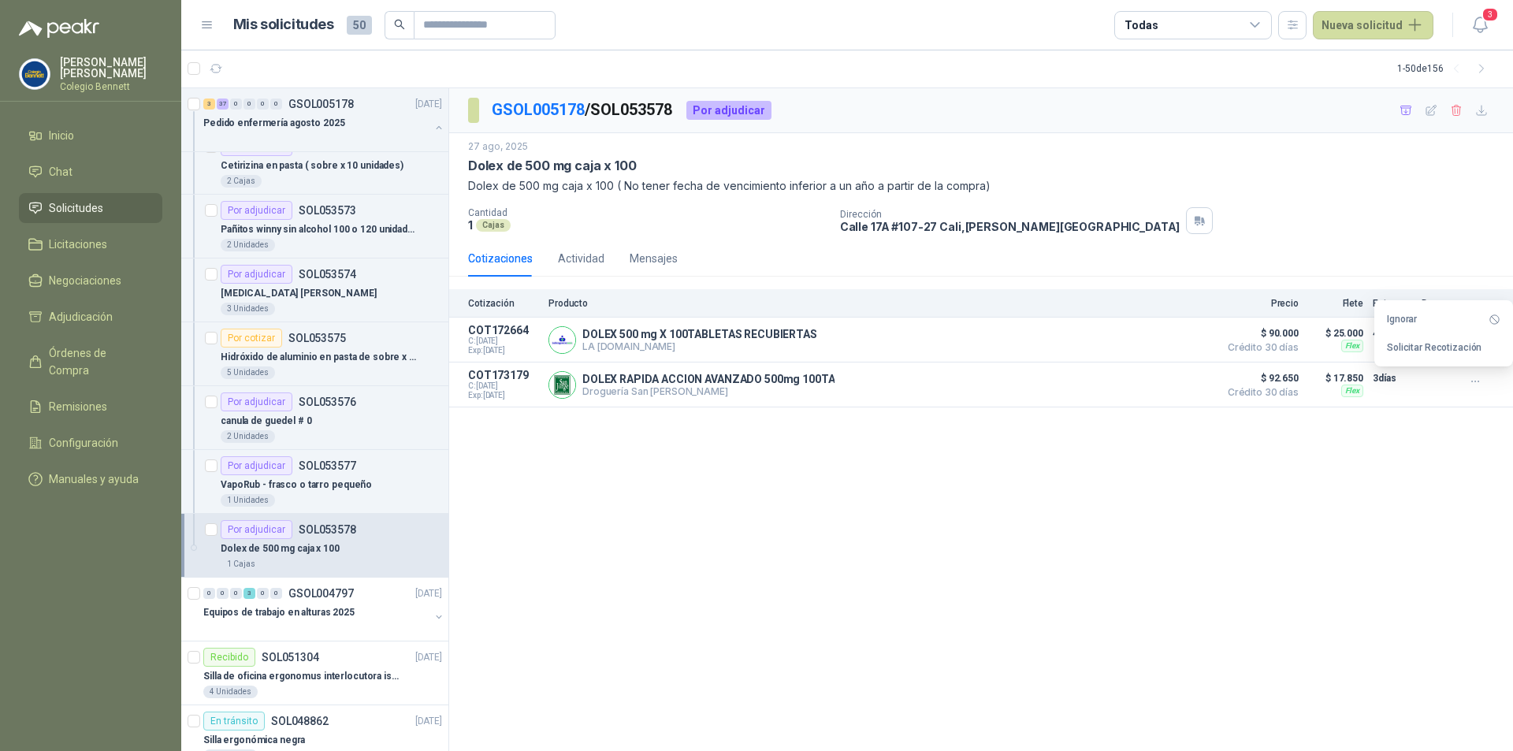
click at [1097, 530] on div "GSOL005178 / SOL053578 Por adjudicar 27 ago, 2025 Dolex de 500 mg caja x 100 Do…" at bounding box center [981, 419] width 1064 height 663
click at [1482, 378] on button "button" at bounding box center [1474, 381] width 25 height 25
click at [1442, 352] on button "Solicitar Recotización" at bounding box center [1444, 347] width 126 height 25
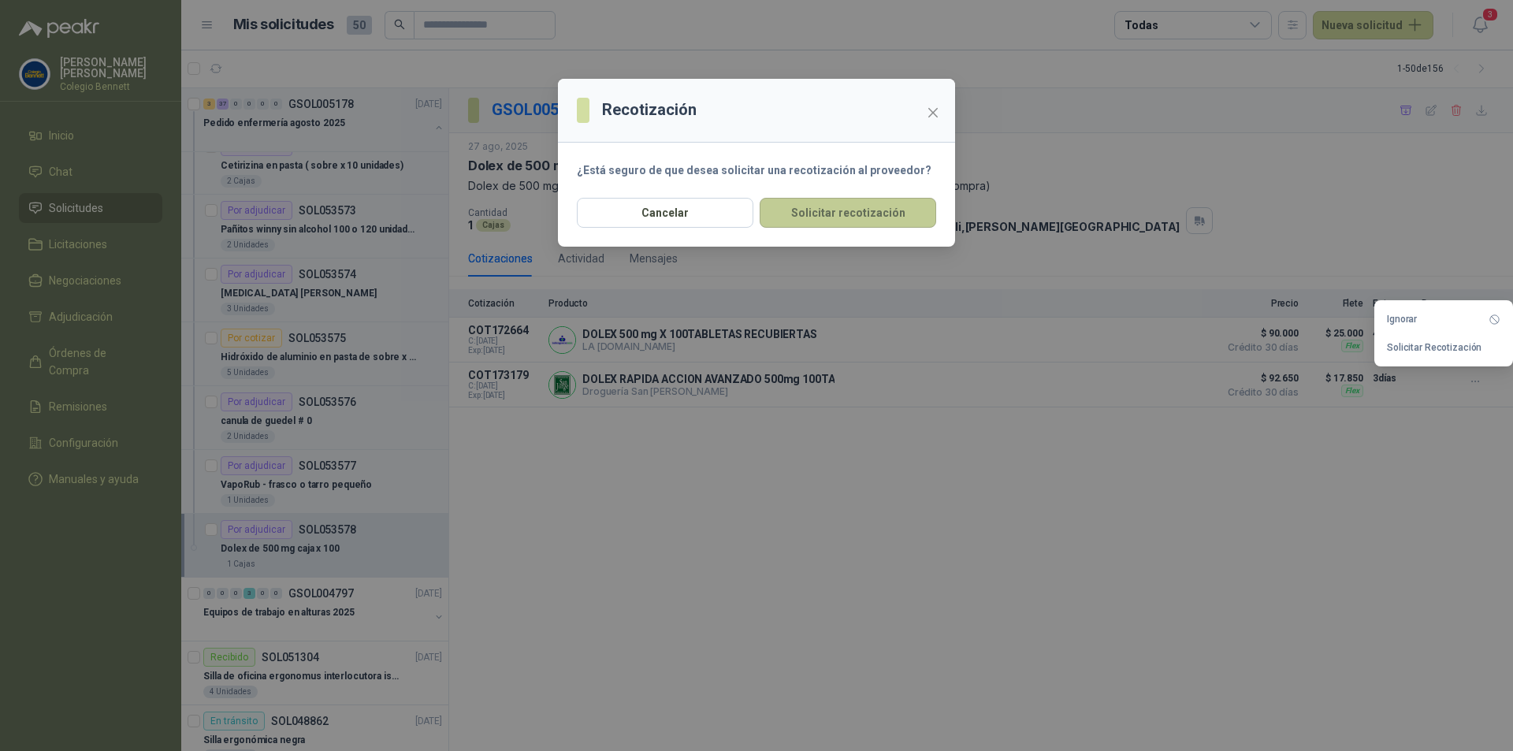
click at [841, 217] on button "Solicitar recotización" at bounding box center [848, 213] width 177 height 30
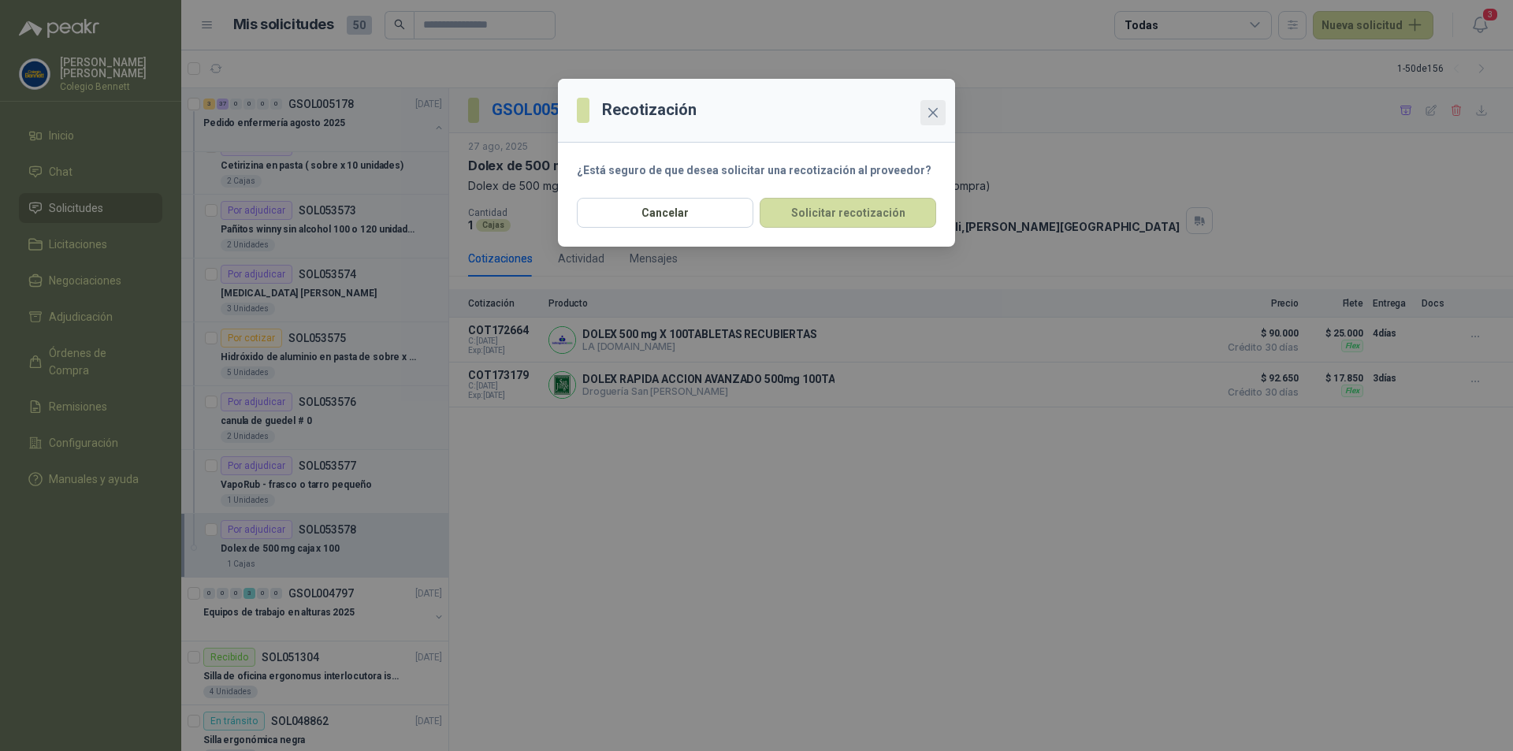
click at [936, 106] on icon "close" at bounding box center [933, 112] width 13 height 13
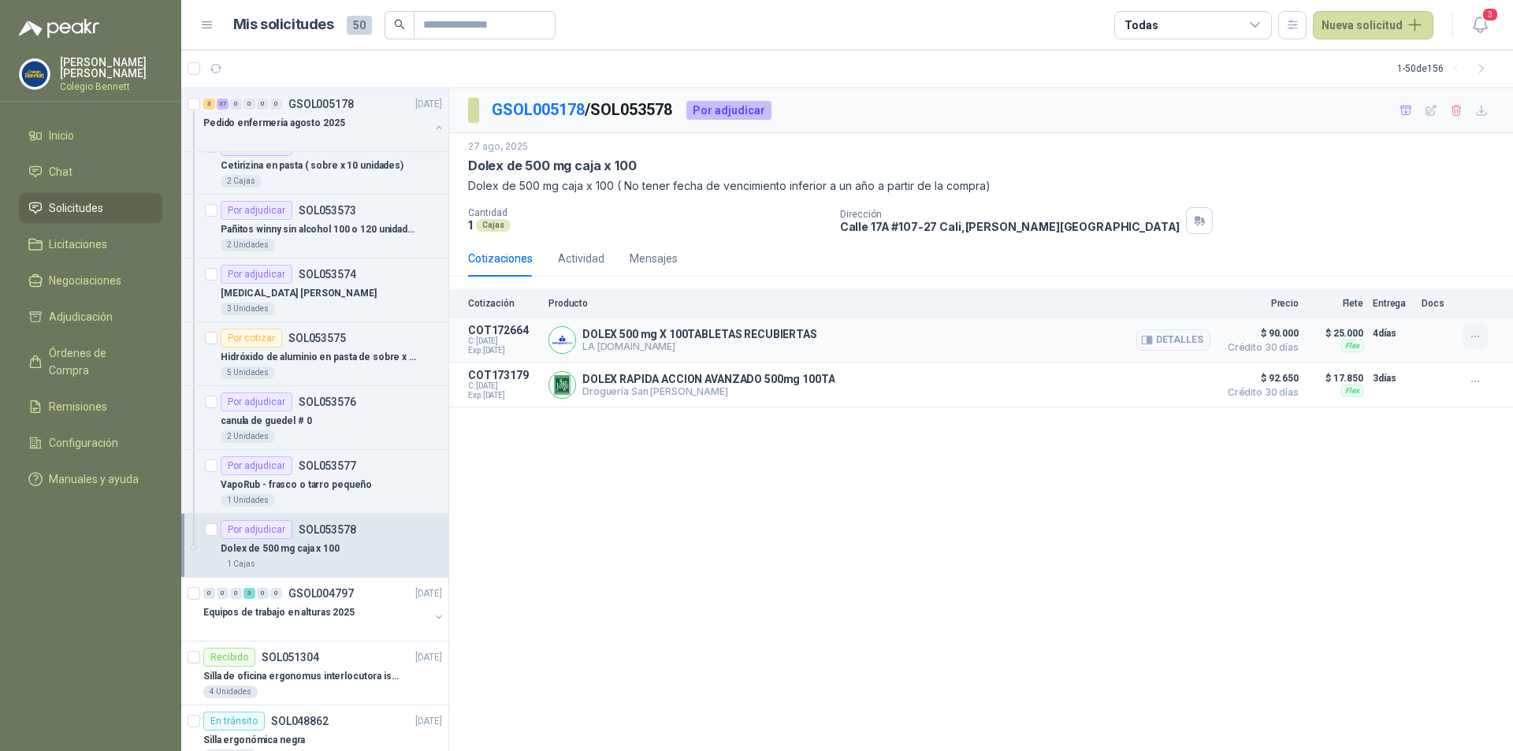
click at [1481, 340] on icon "button" at bounding box center [1475, 336] width 13 height 13
click at [1476, 385] on icon "button" at bounding box center [1475, 381] width 13 height 13
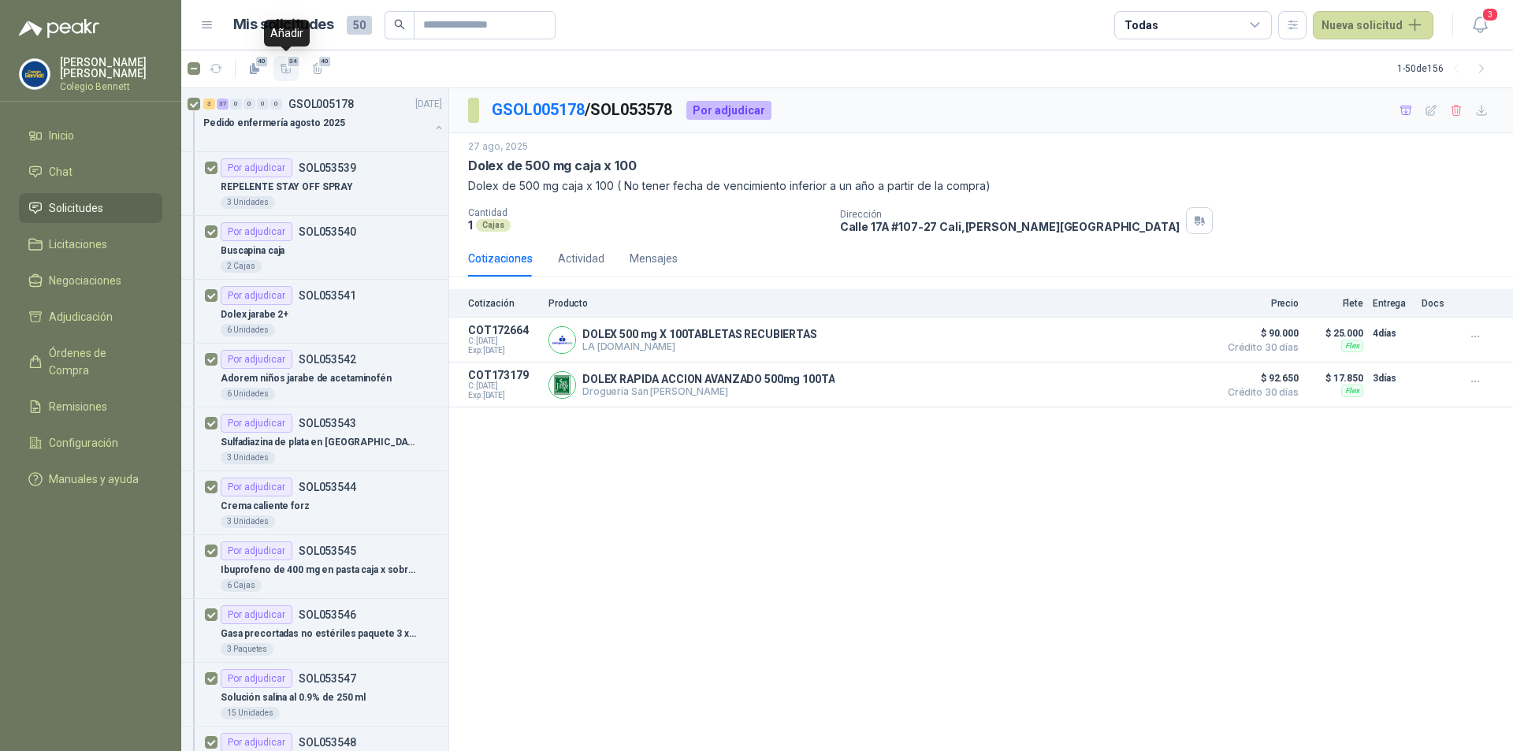
click at [292, 71] on icon "button" at bounding box center [286, 68] width 13 height 13
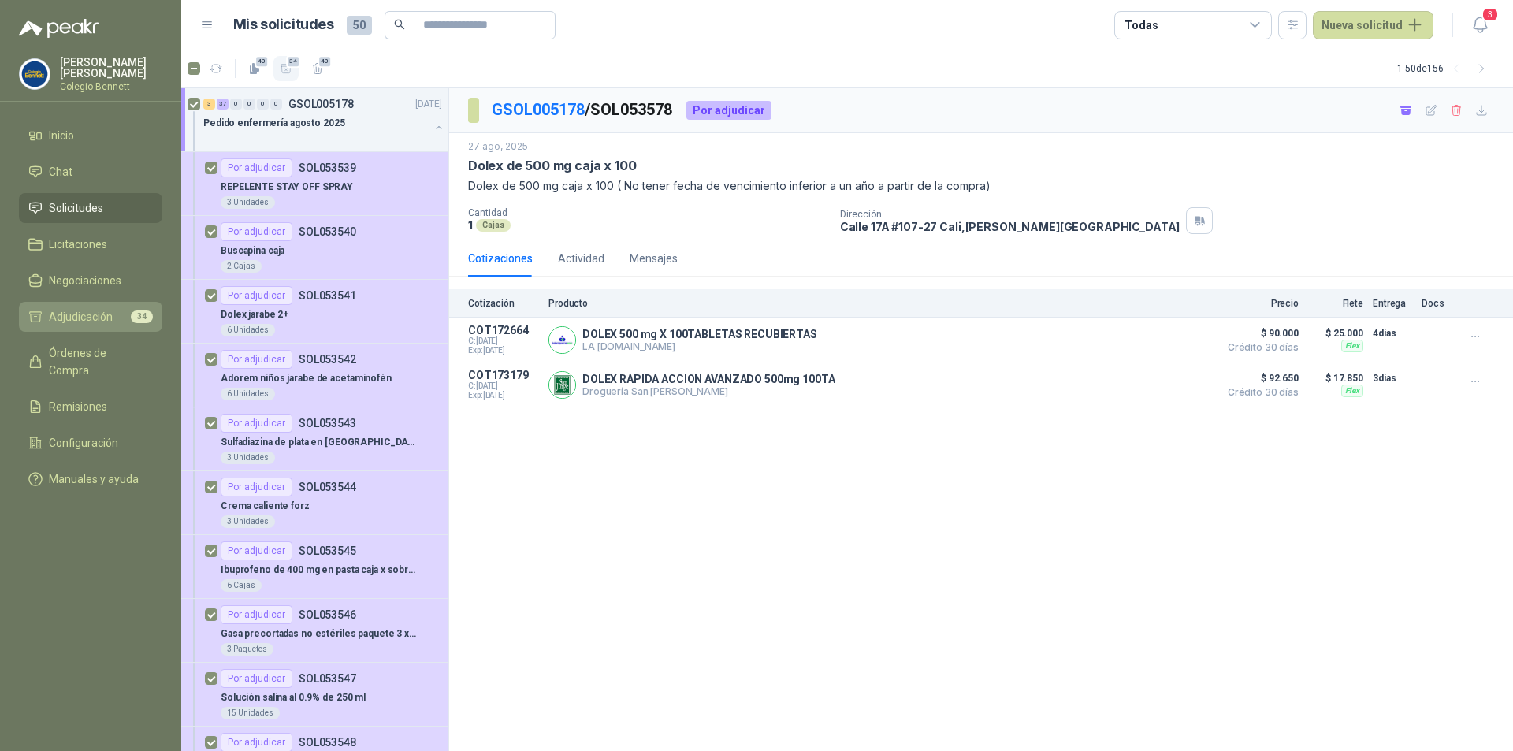
click at [95, 314] on span "Adjudicación" at bounding box center [81, 316] width 64 height 17
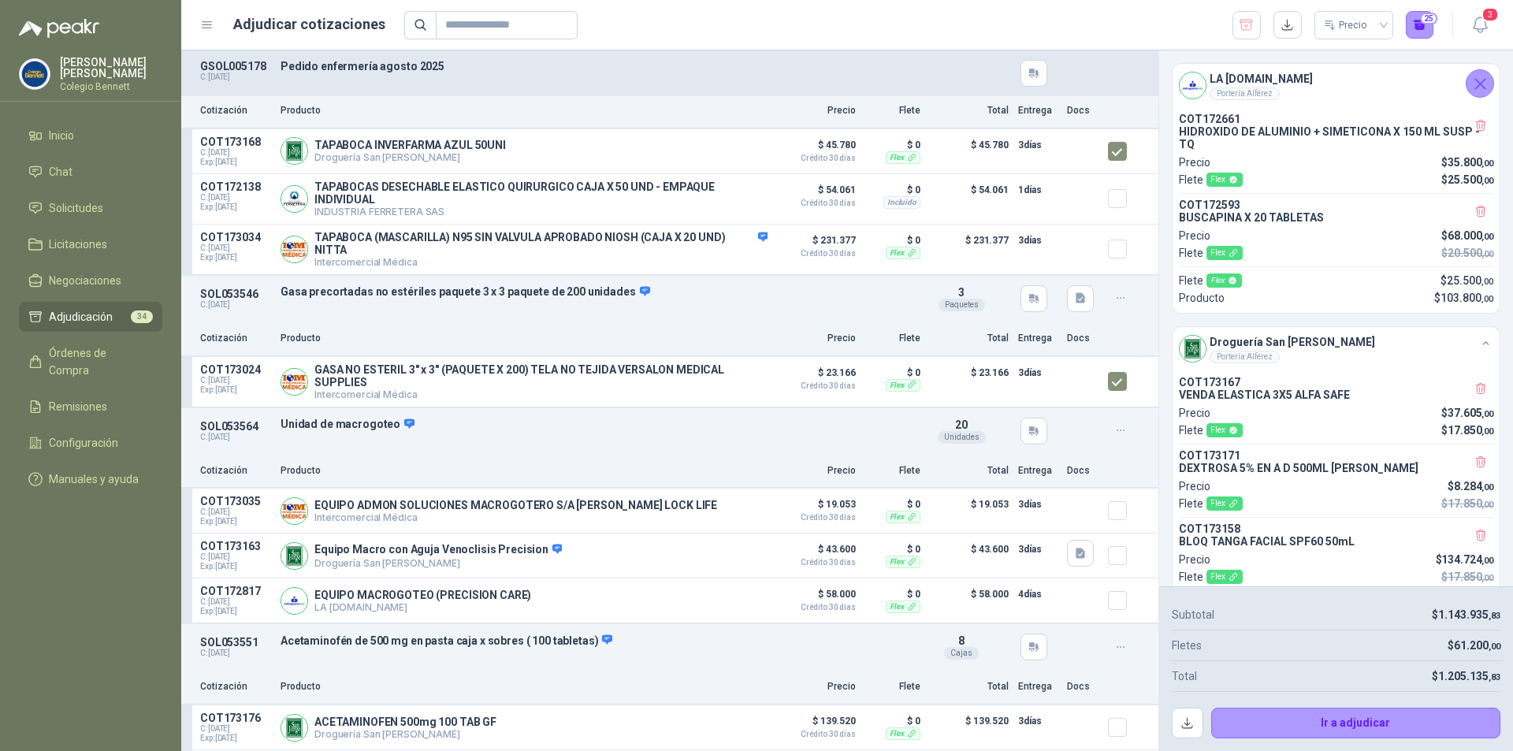
scroll to position [4097, 0]
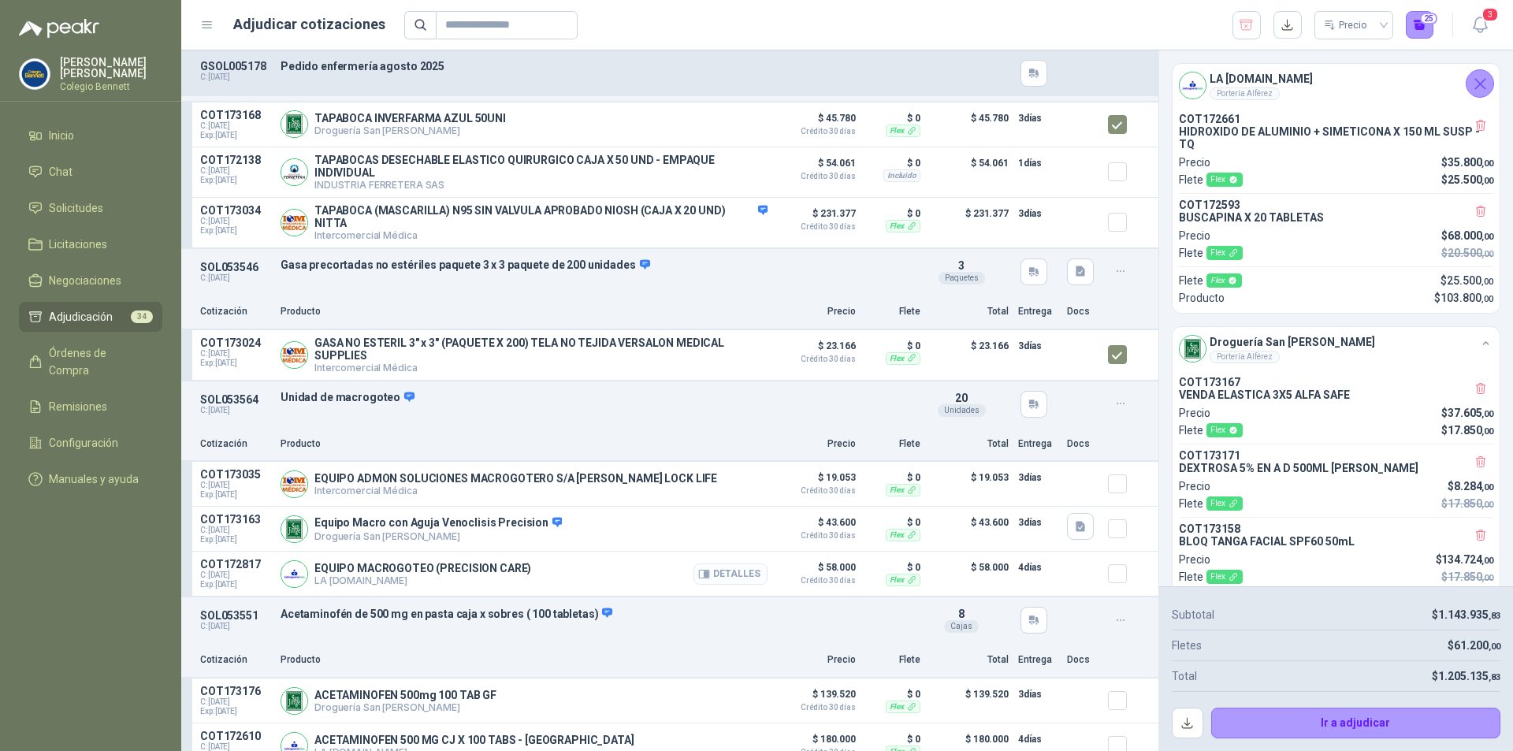
click at [723, 580] on button "Detalles" at bounding box center [730, 573] width 74 height 21
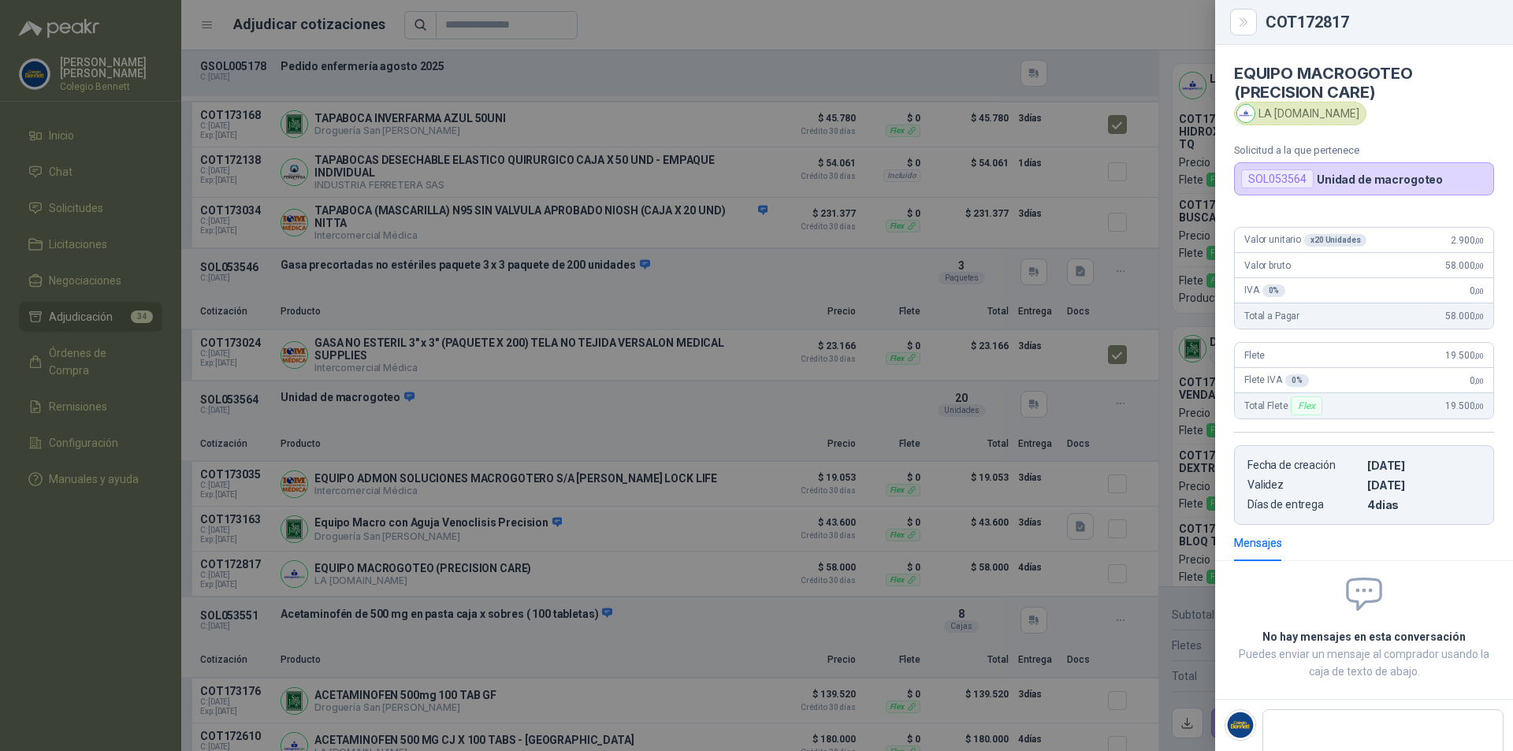
click at [695, 550] on div at bounding box center [756, 375] width 1513 height 751
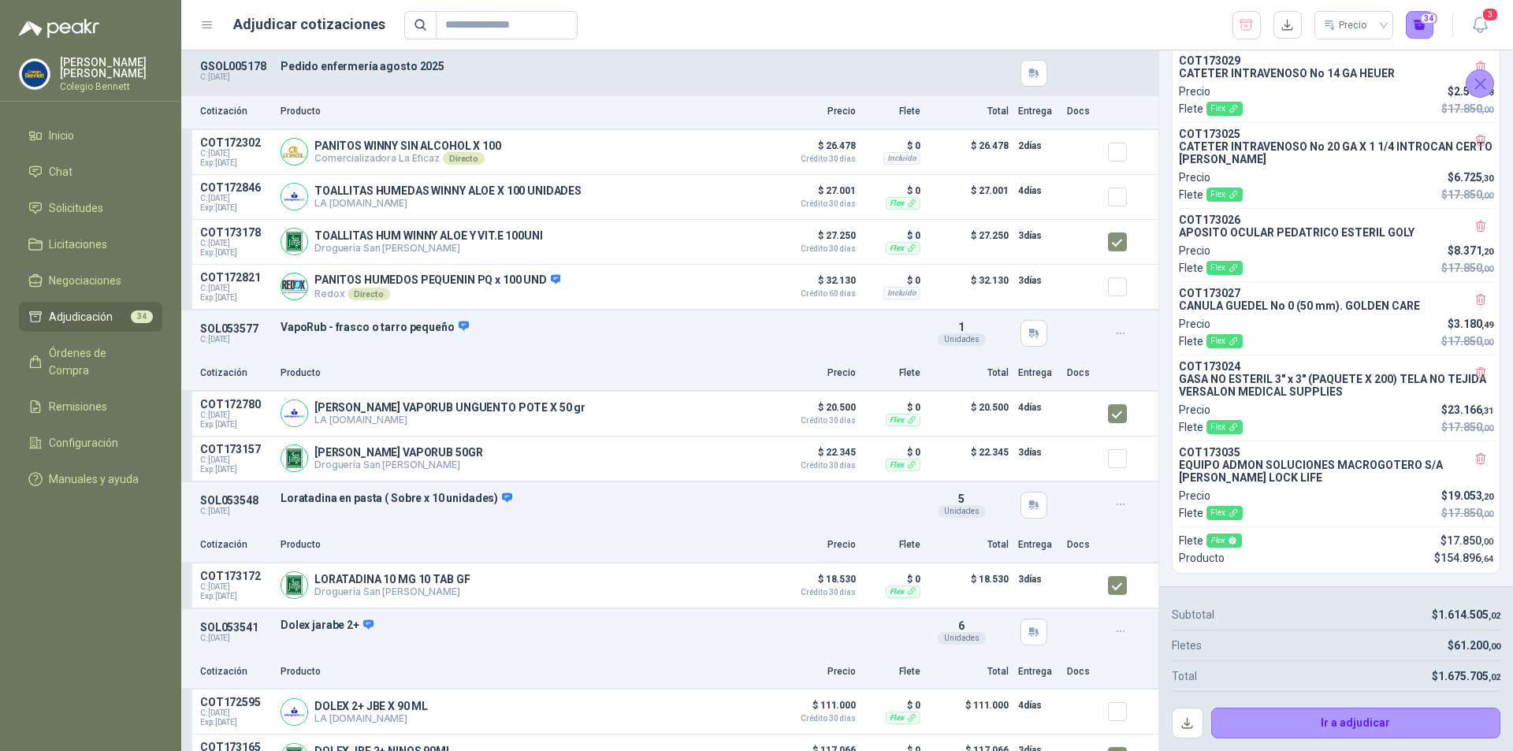
scroll to position [5338, 0]
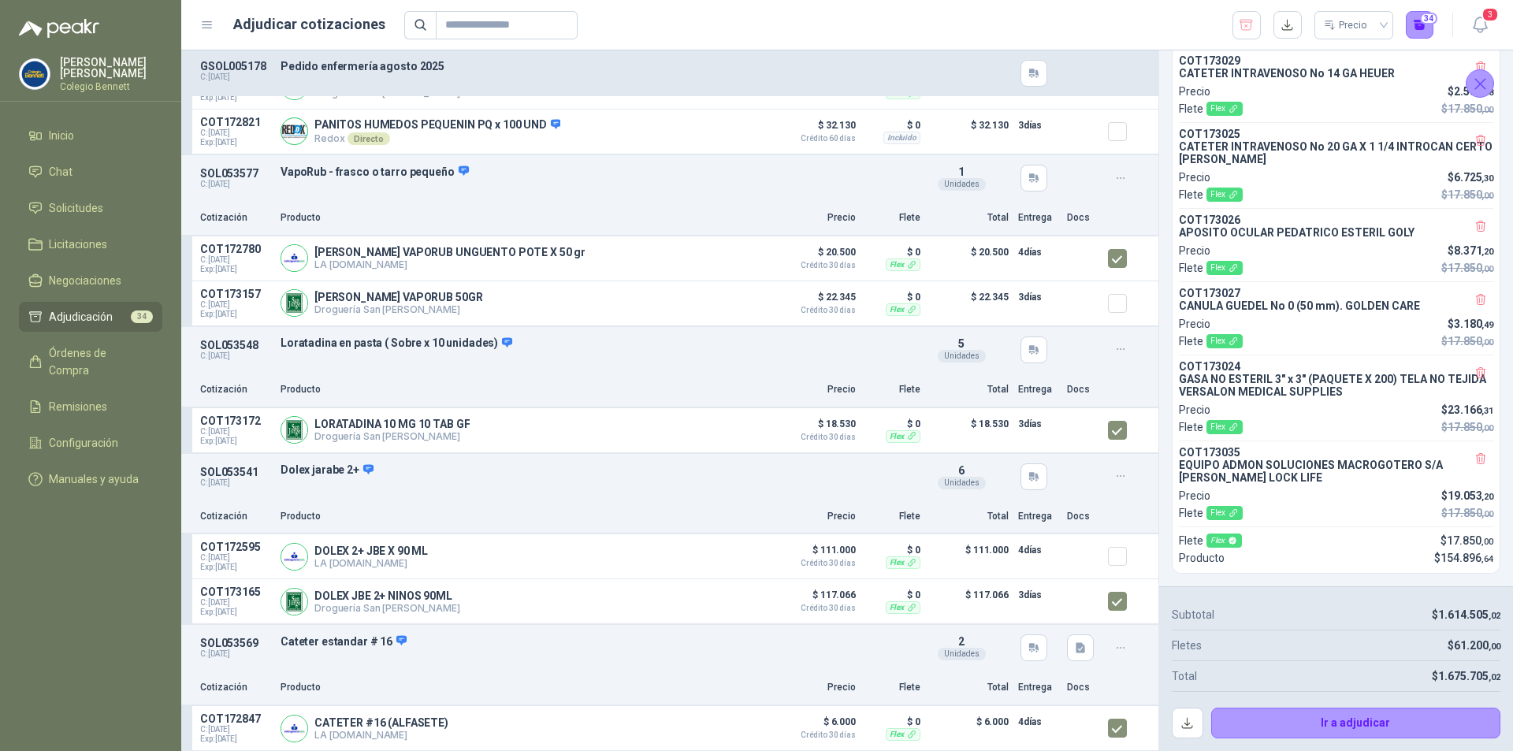
click at [577, 660] on div "SOL053569 C: [DATE] Cateter estandar # 16 Detalles 2 Unidades" at bounding box center [669, 648] width 977 height 46
click at [1304, 549] on div "Producto $ 154.896 ,64" at bounding box center [1336, 557] width 314 height 17
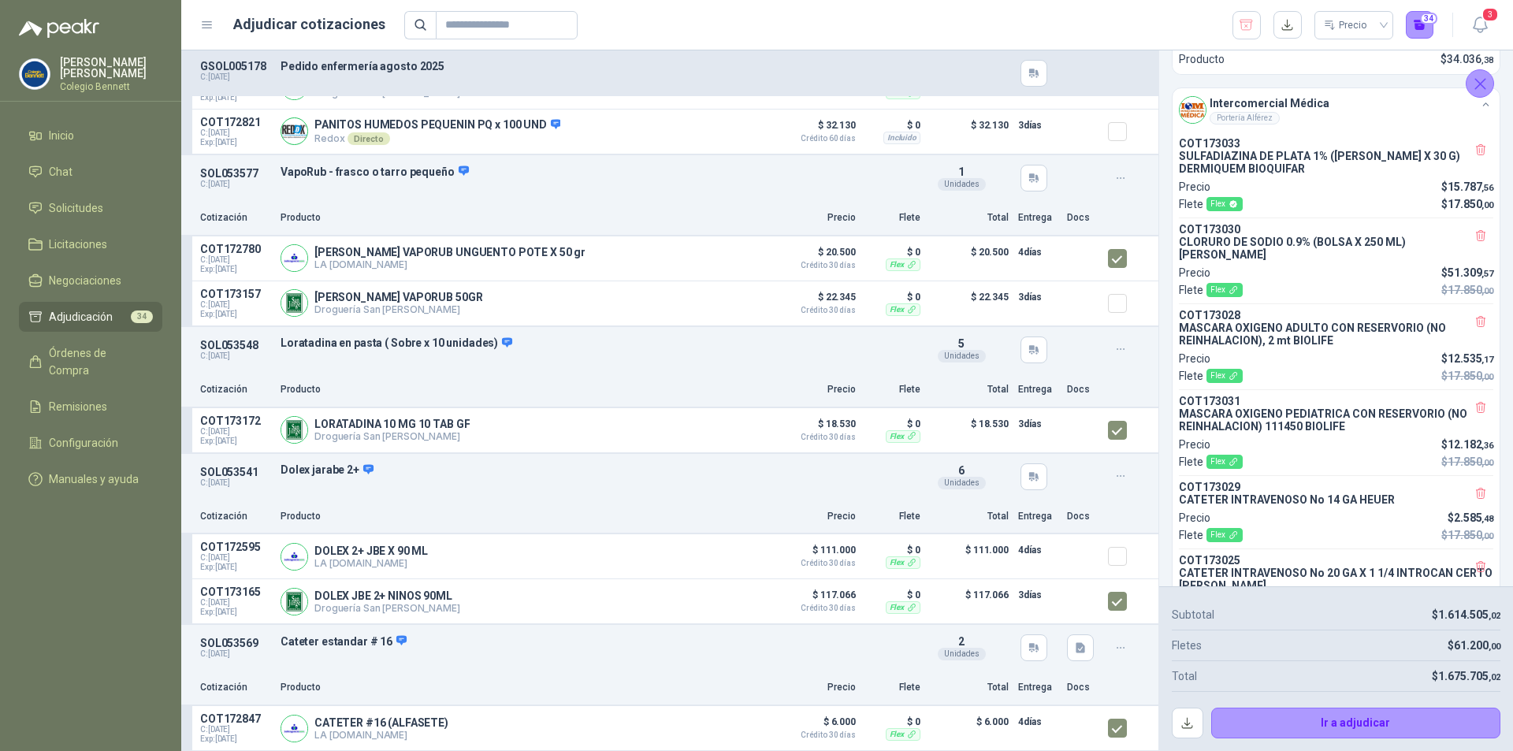
scroll to position [2480, 0]
